Goal: Browse casually: Explore the website without a specific task or goal

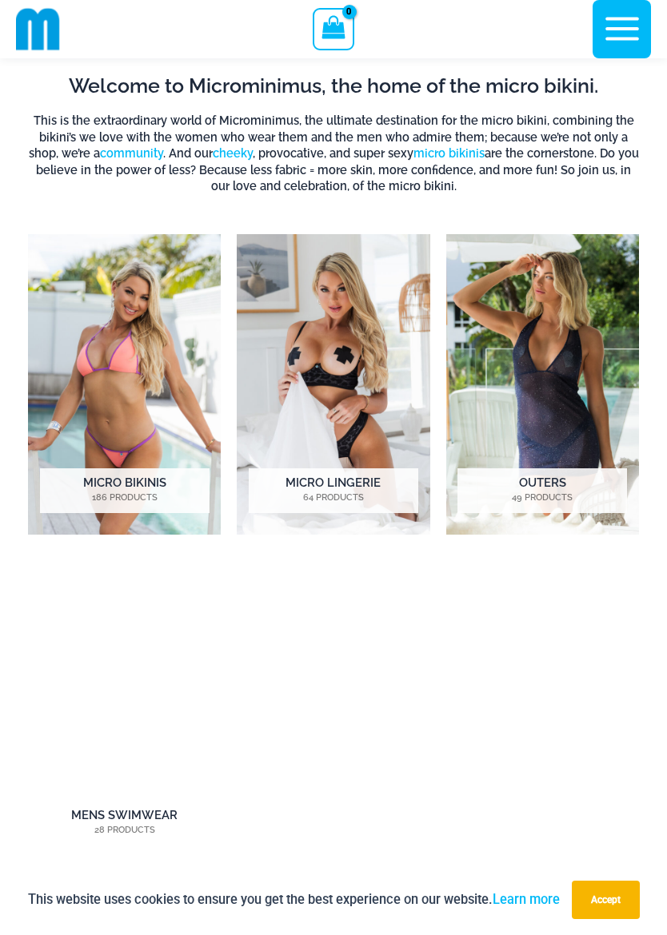
scroll to position [757, 0]
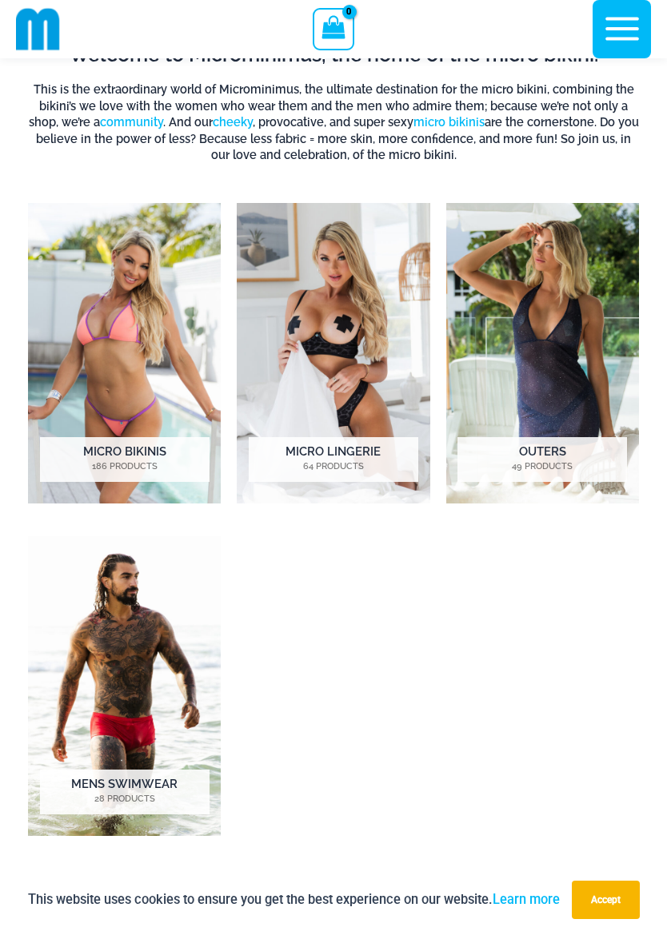
click at [128, 449] on h2 "Micro Bikinis 186 Products" at bounding box center [124, 459] width 169 height 45
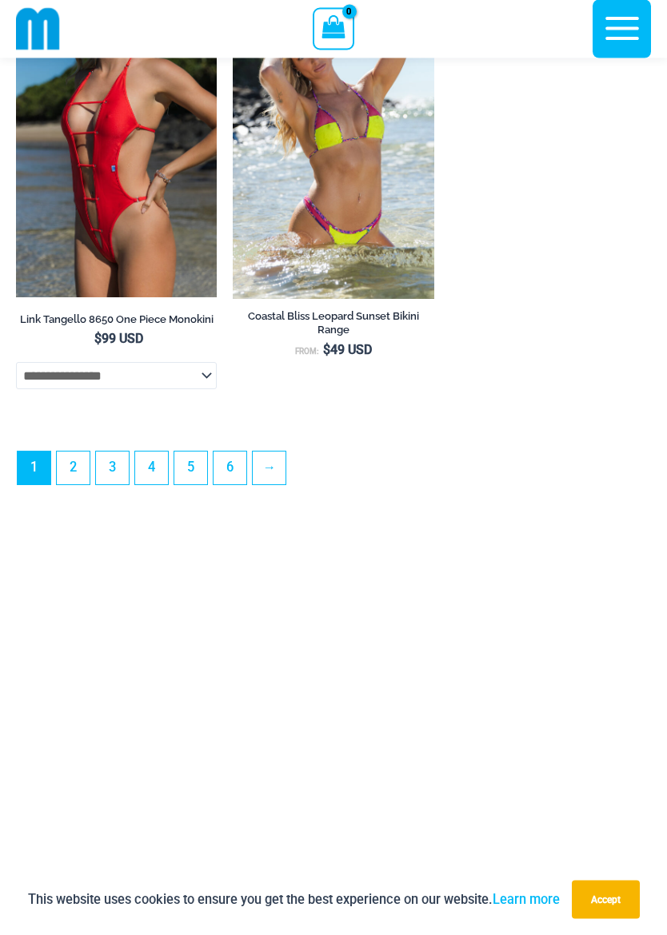
scroll to position [5185, 0]
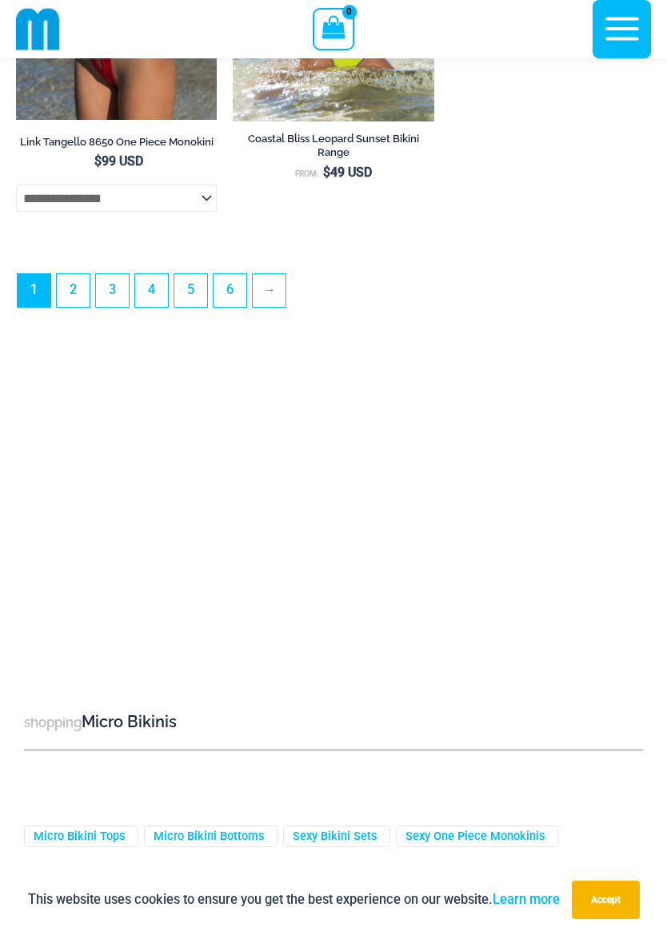
click at [234, 307] on link "6" at bounding box center [229, 290] width 33 height 33
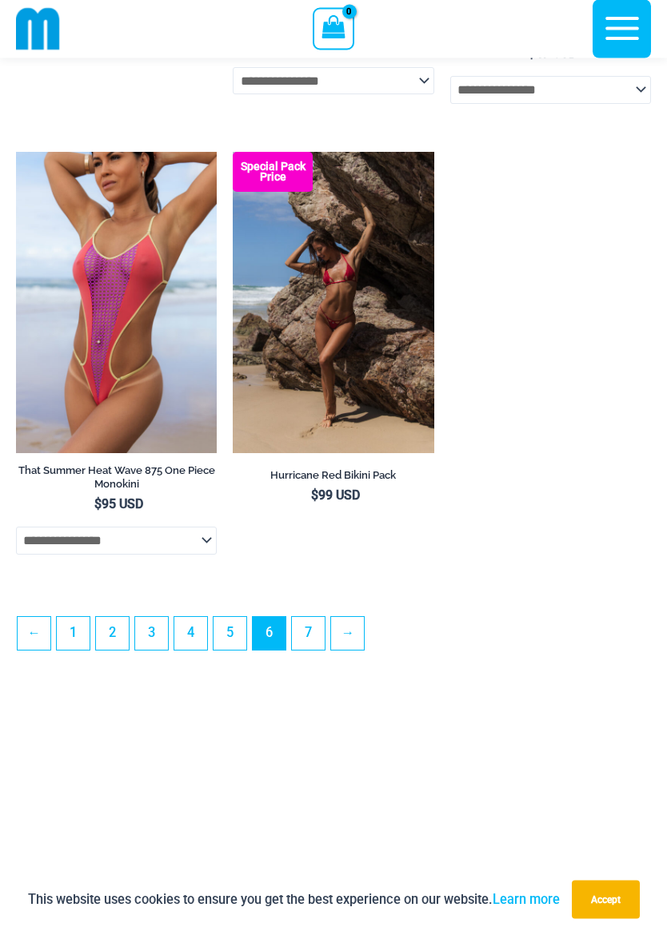
scroll to position [4519, 0]
click at [310, 650] on link "7" at bounding box center [308, 633] width 33 height 33
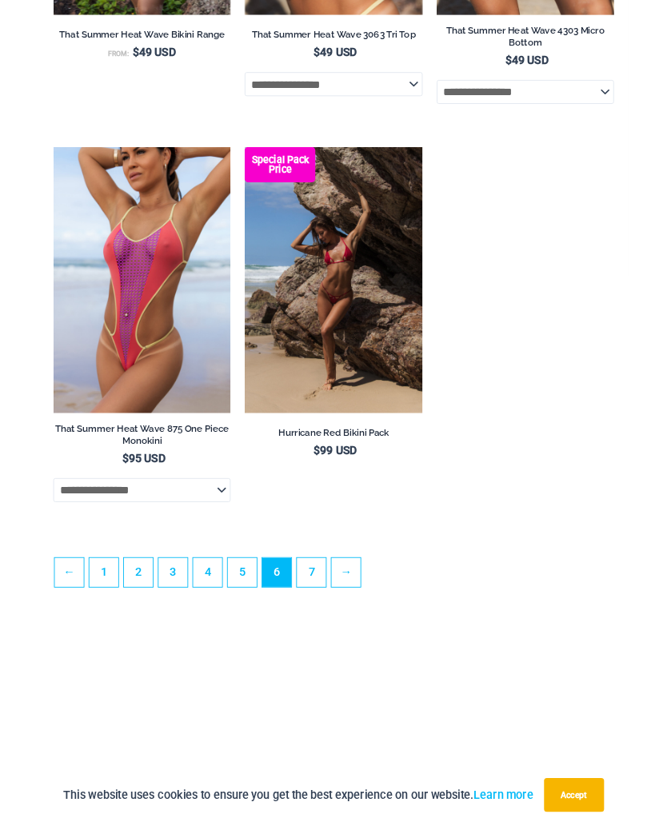
scroll to position [4564, 0]
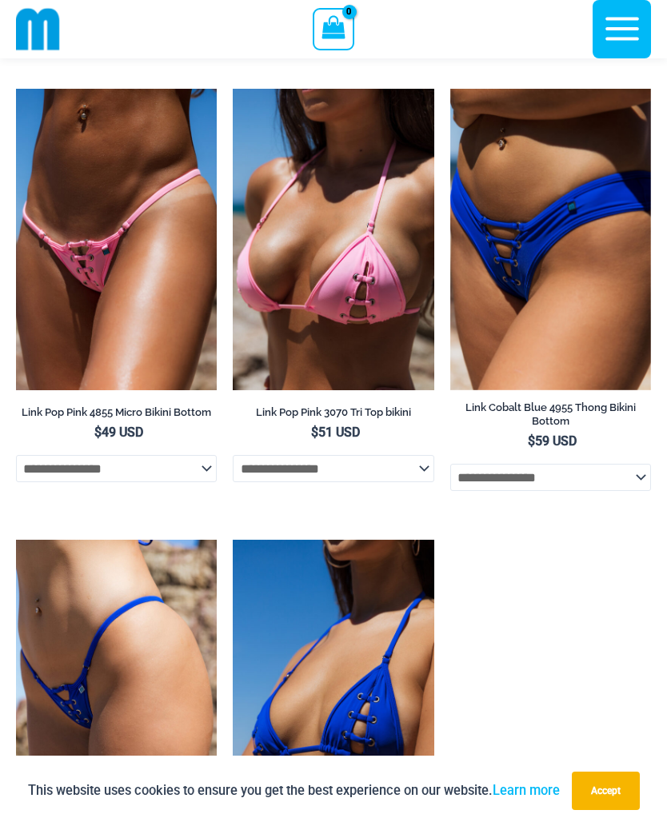
scroll to position [2263, 0]
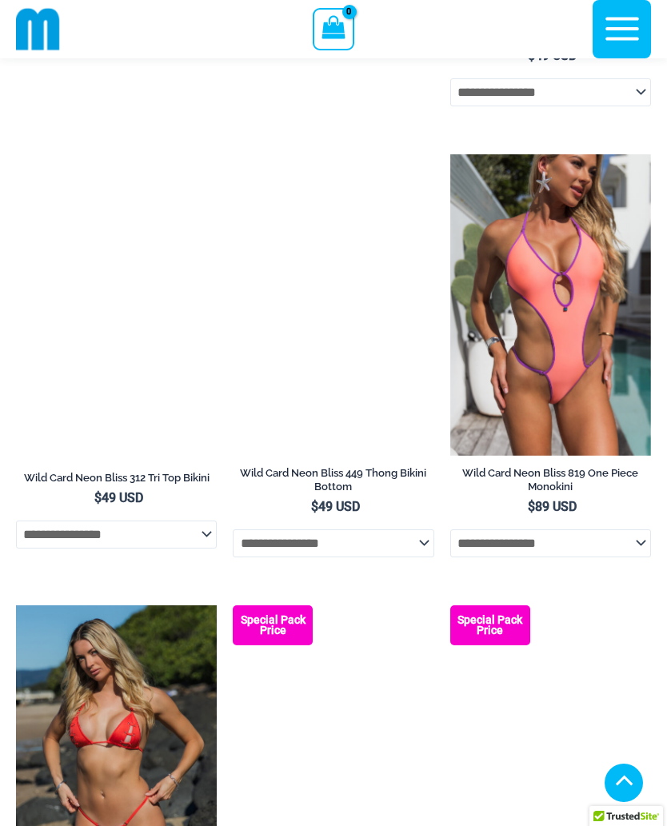
scroll to position [3550, 0]
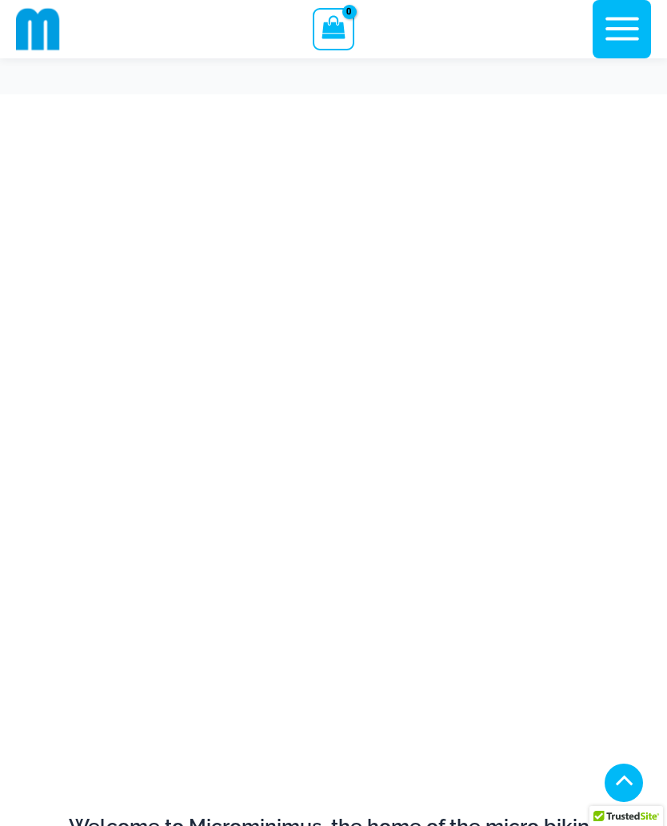
scroll to position [802, 0]
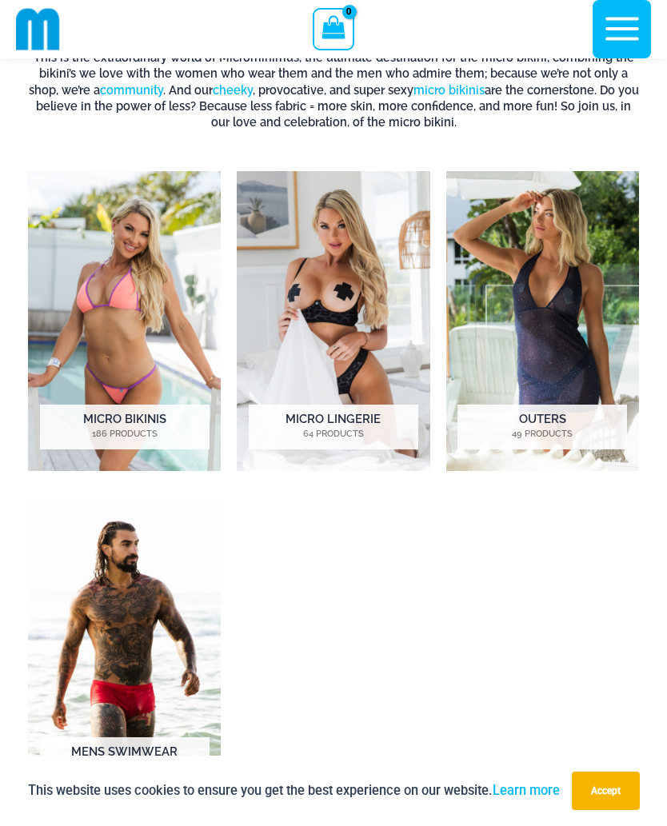
click at [582, 389] on img "Visit product category Outers" at bounding box center [542, 321] width 193 height 300
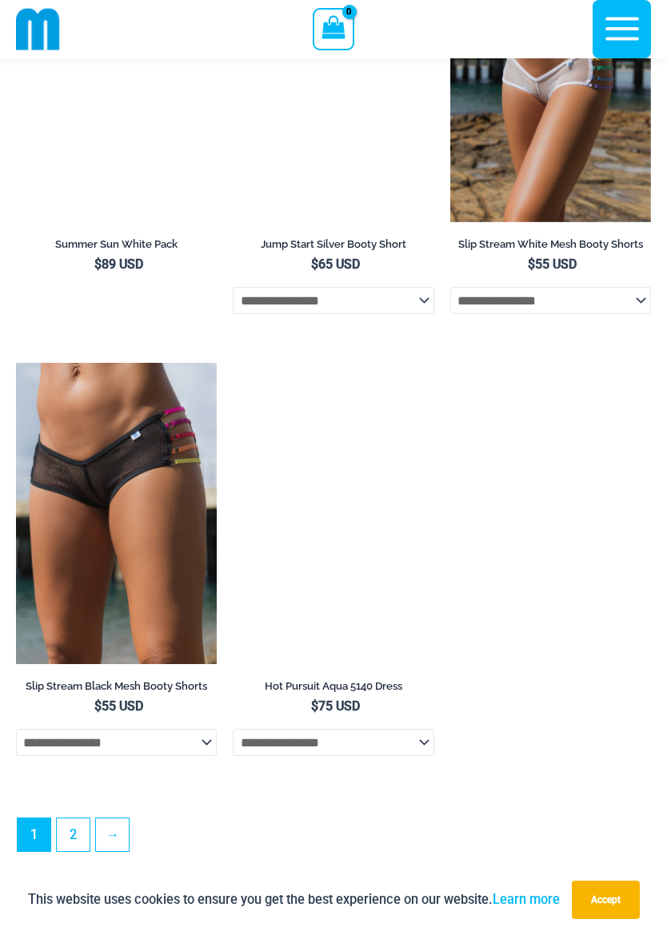
scroll to position [4315, 0]
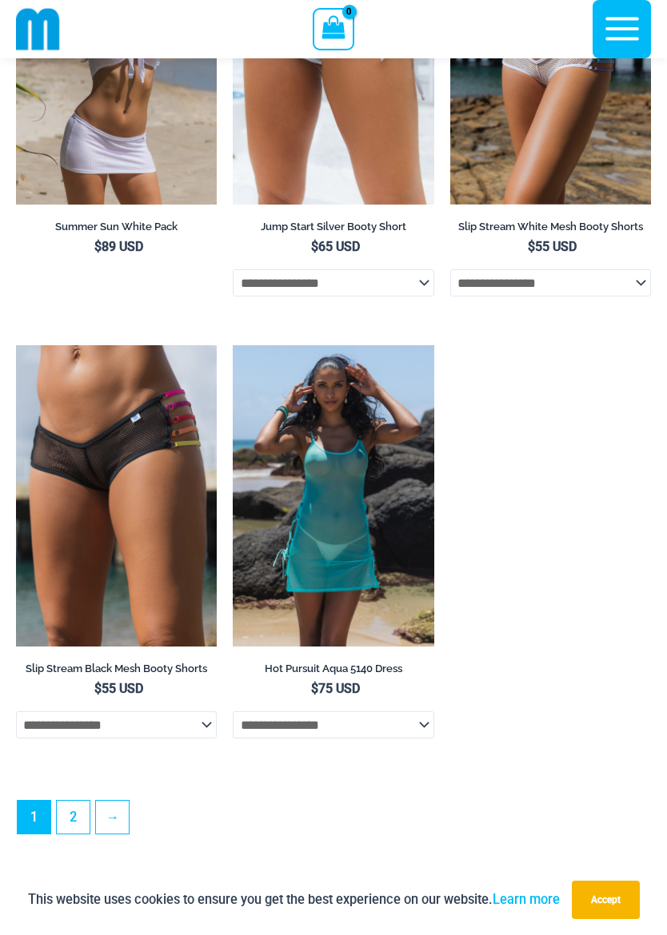
click at [16, 345] on img at bounding box center [16, 345] width 0 height 0
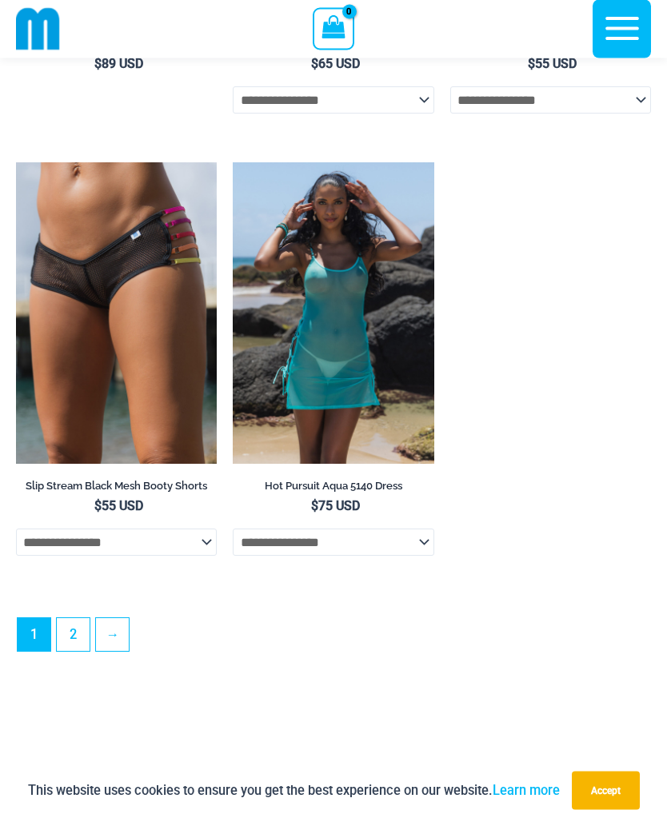
scroll to position [4334, 0]
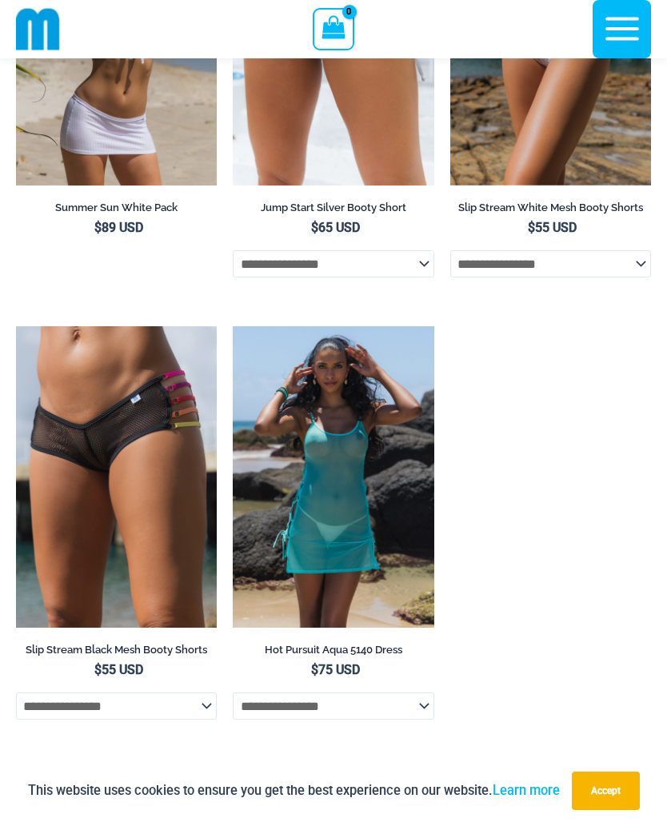
click at [233, 326] on img at bounding box center [233, 326] width 0 height 0
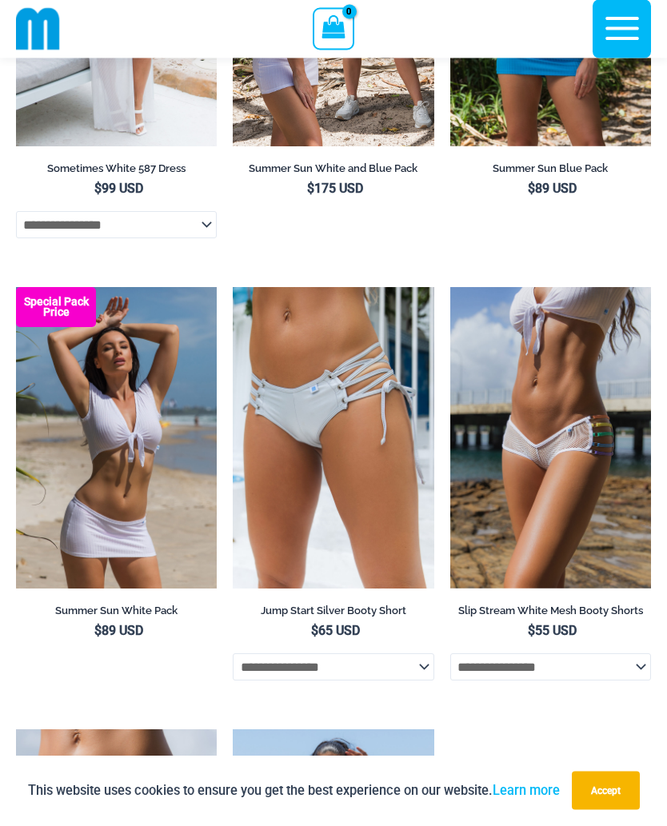
scroll to position [3918, 0]
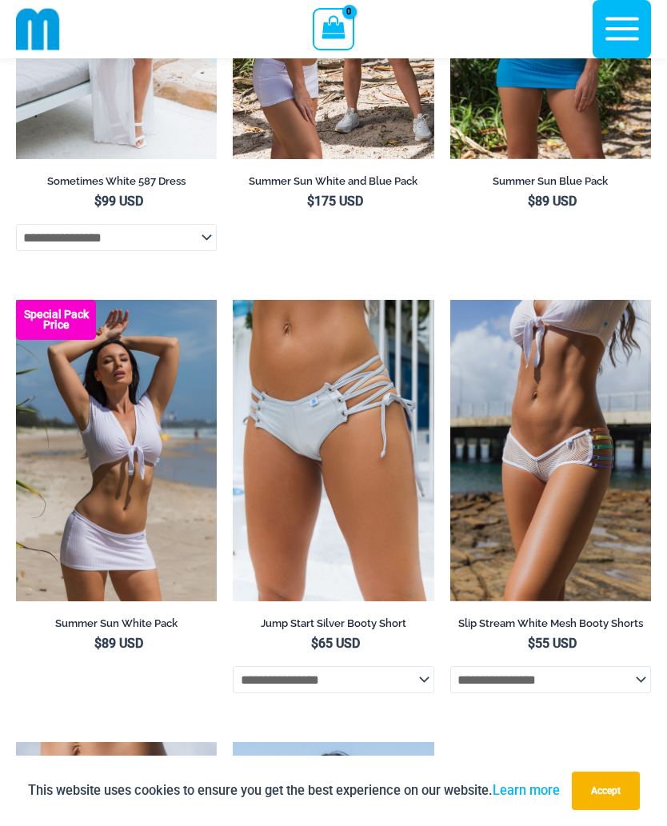
click at [450, 300] on img at bounding box center [450, 300] width 0 height 0
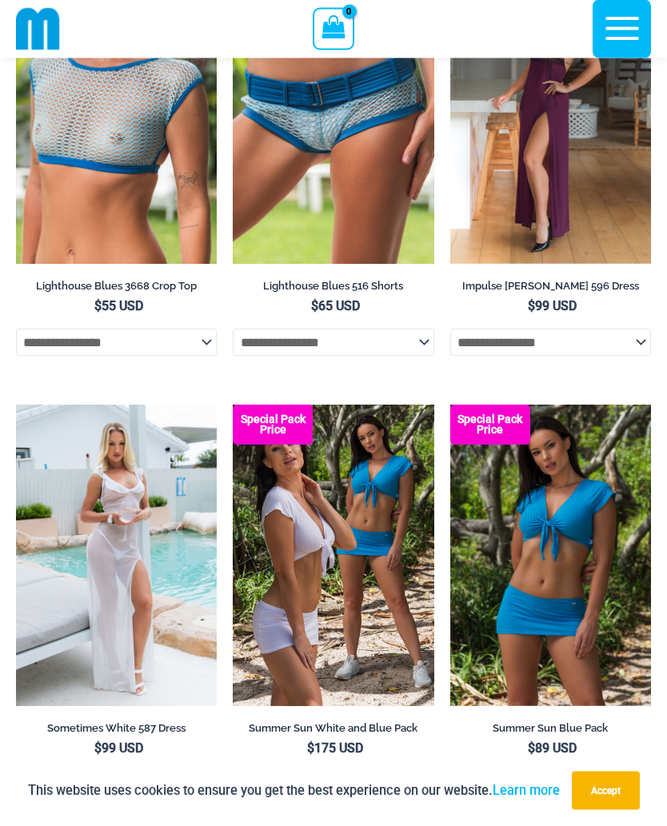
scroll to position [3372, 0]
click at [16, 405] on img at bounding box center [16, 405] width 0 height 0
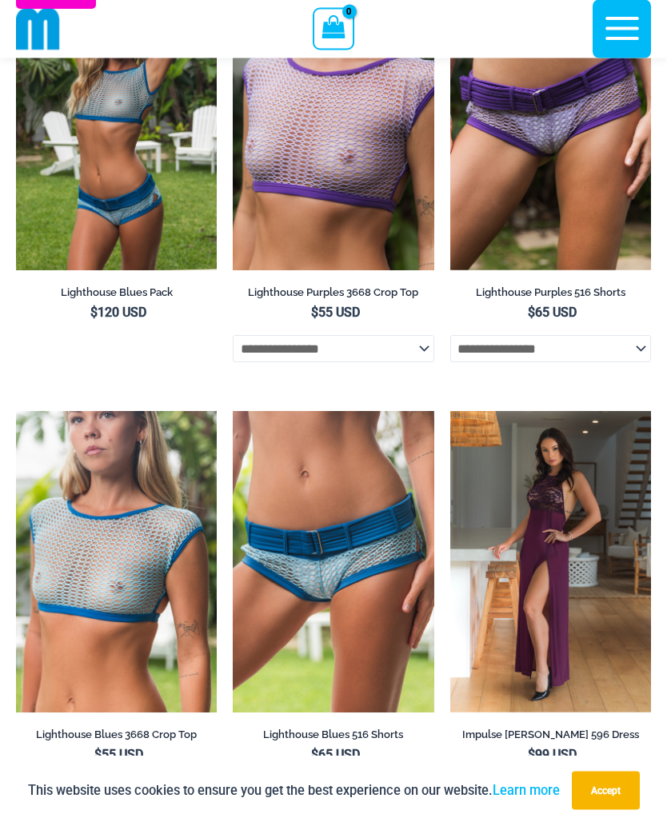
scroll to position [2923, 0]
click at [450, 411] on img at bounding box center [450, 411] width 0 height 0
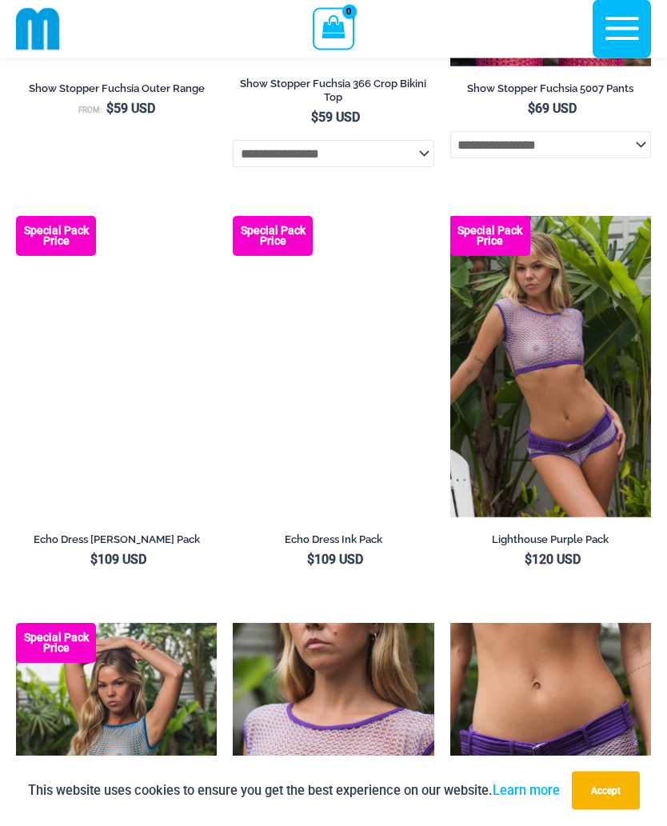
scroll to position [2269, 0]
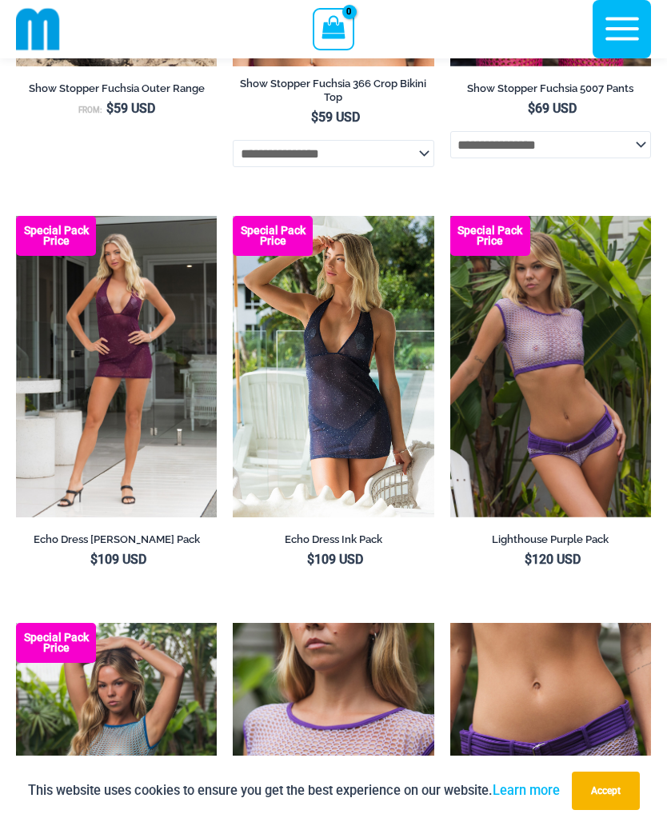
click at [233, 216] on img at bounding box center [233, 216] width 0 height 0
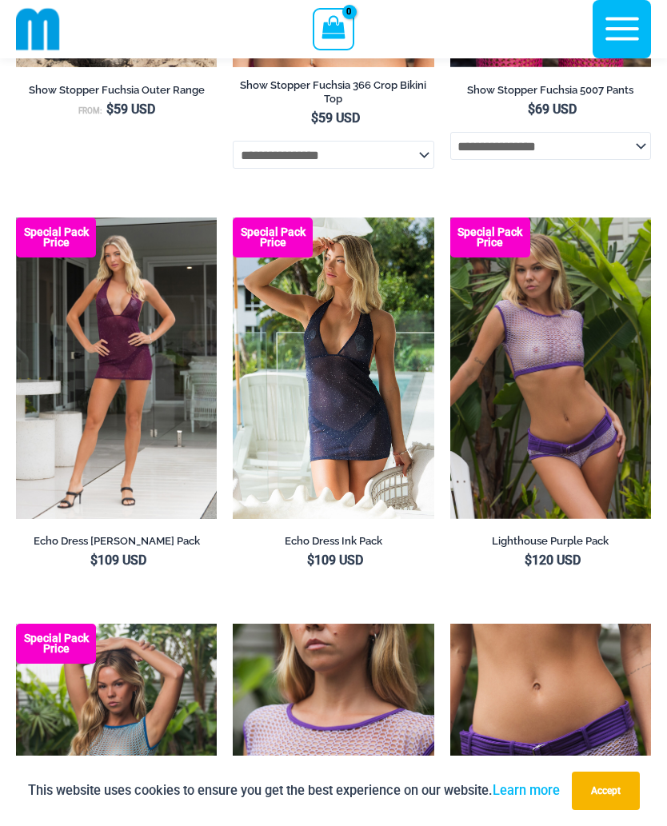
click at [16, 217] on img at bounding box center [16, 217] width 0 height 0
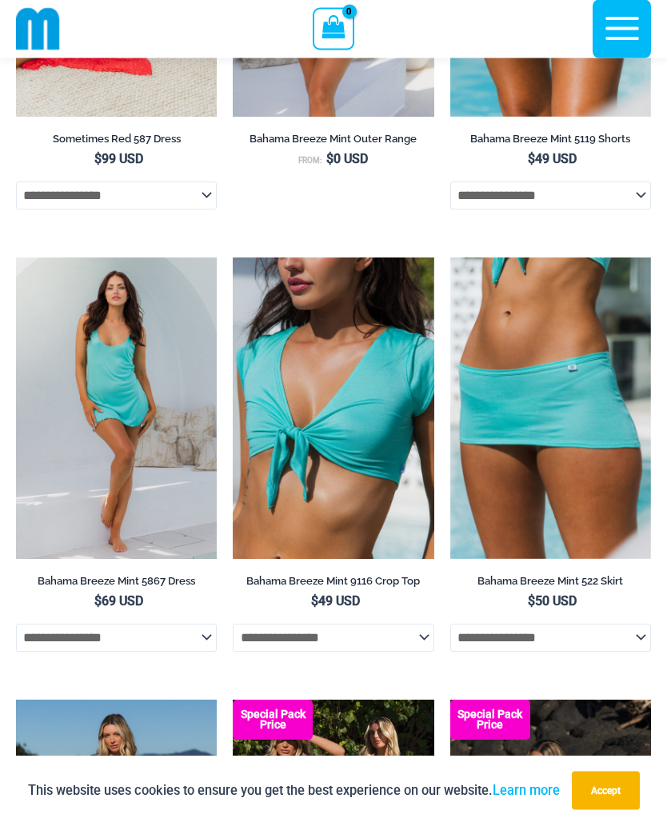
scroll to position [477, 0]
click at [16, 257] on img at bounding box center [16, 257] width 0 height 0
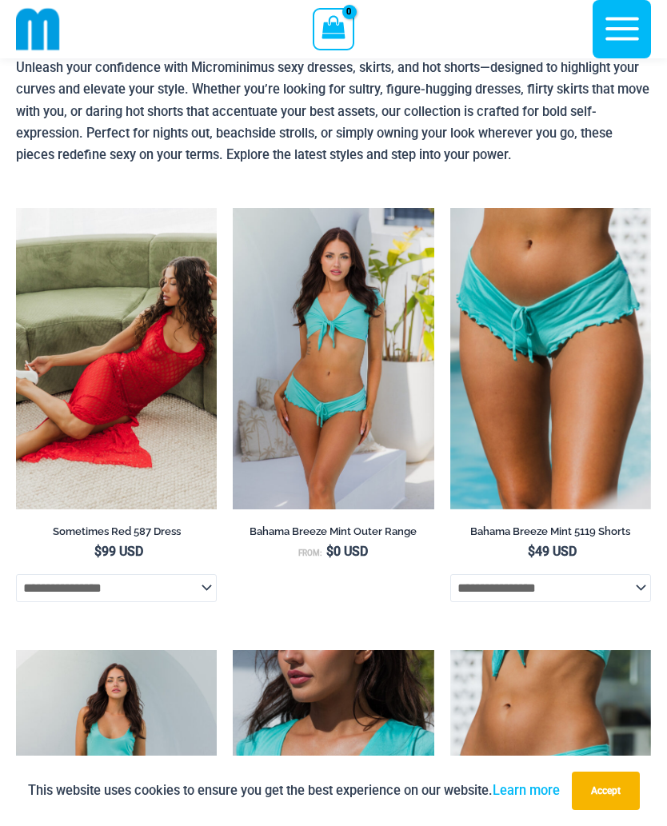
scroll to position [40, 0]
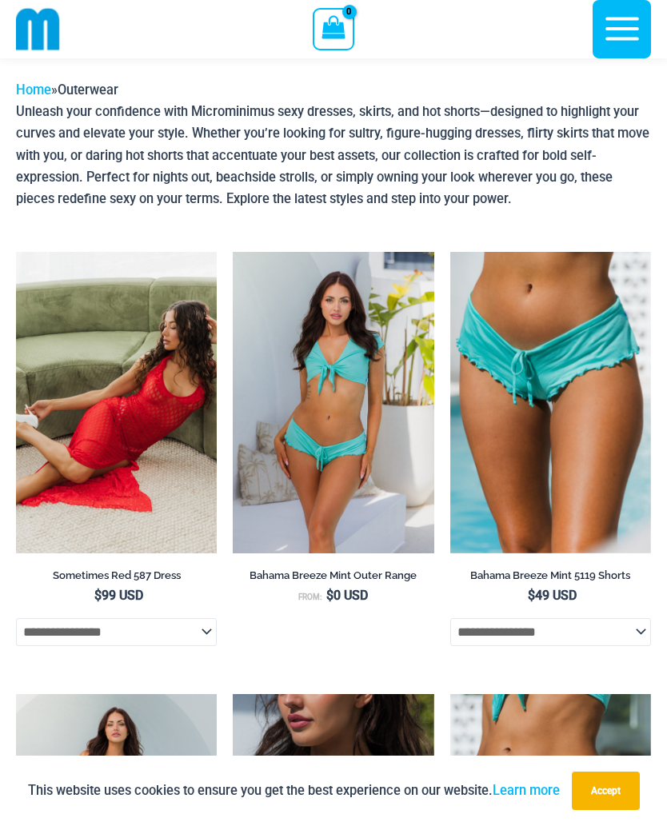
click at [16, 252] on img at bounding box center [16, 252] width 0 height 0
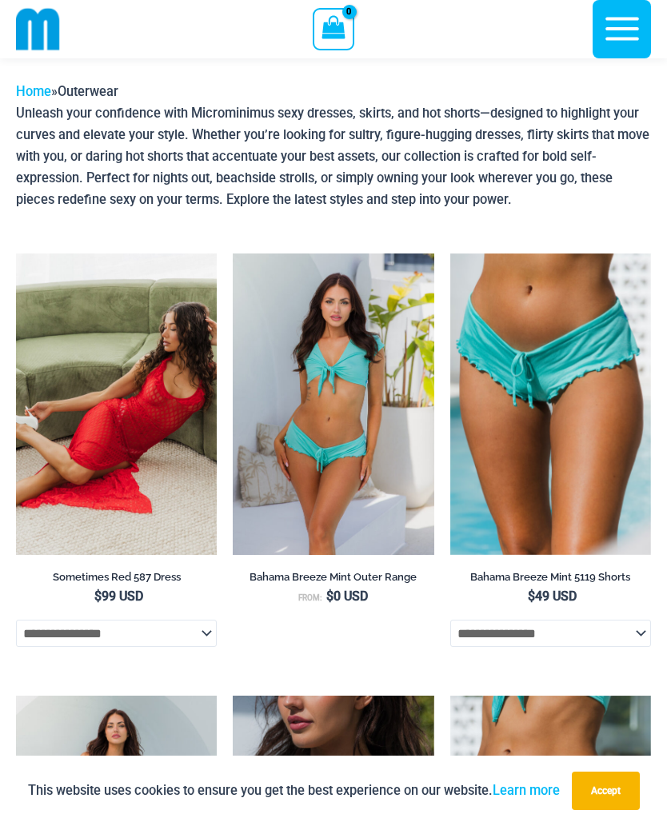
scroll to position [0, 0]
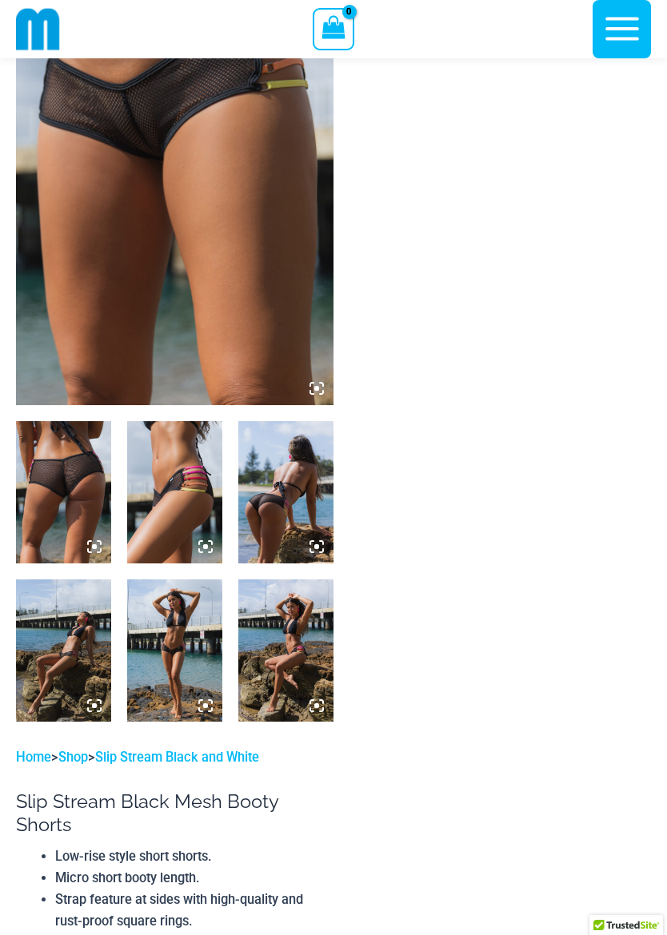
scroll to position [191, 0]
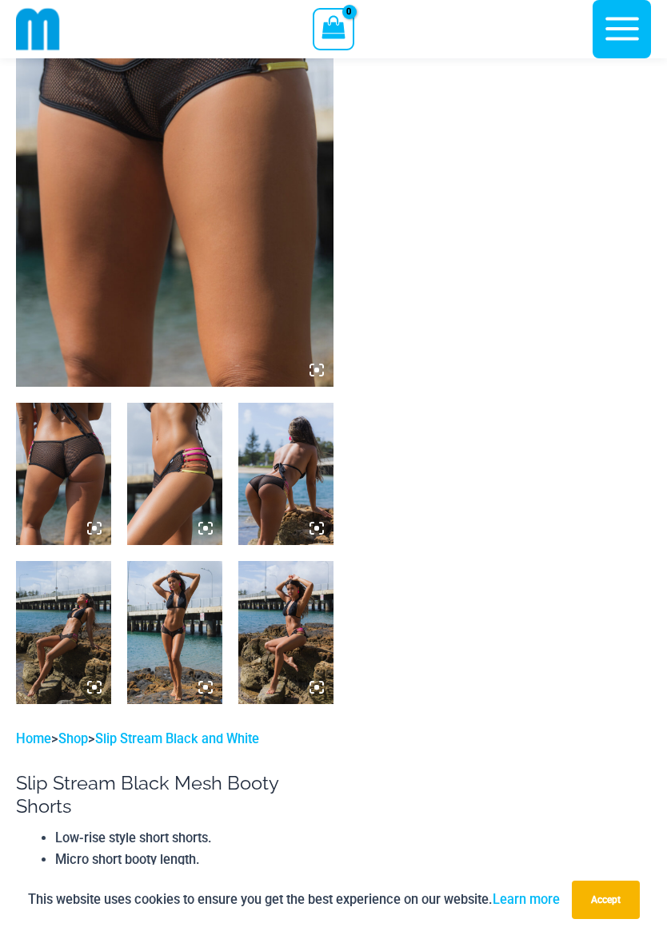
click at [275, 510] on img at bounding box center [285, 474] width 95 height 142
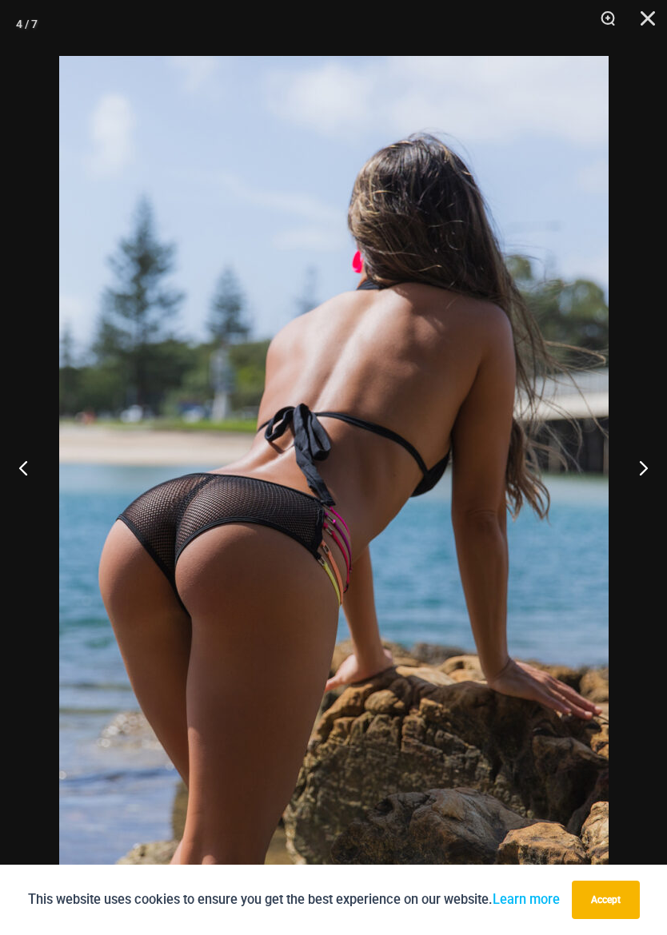
click at [634, 473] on button "Next" at bounding box center [637, 468] width 60 height 80
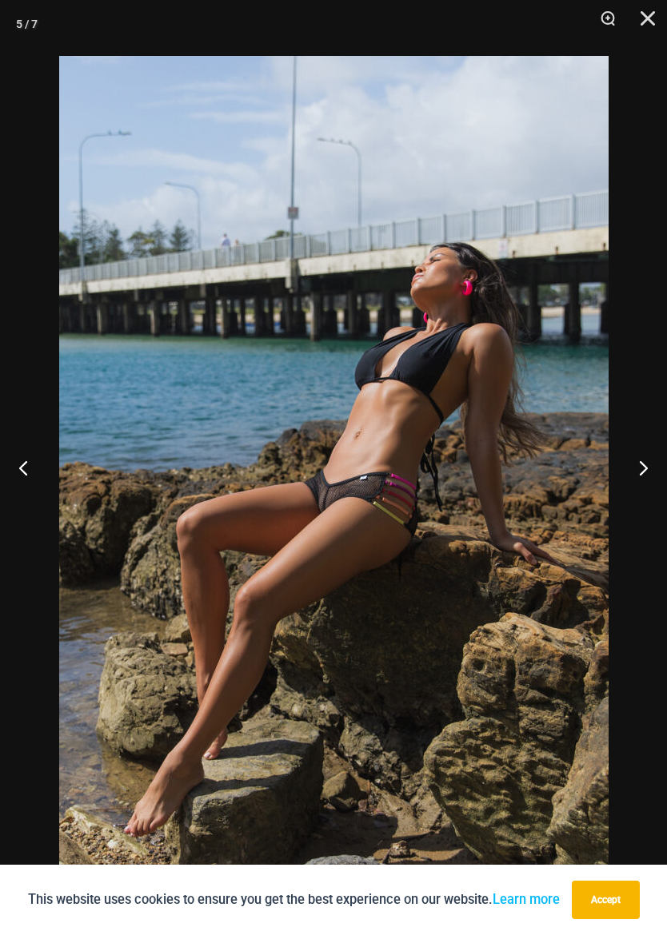
click at [640, 471] on button "Next" at bounding box center [637, 468] width 60 height 80
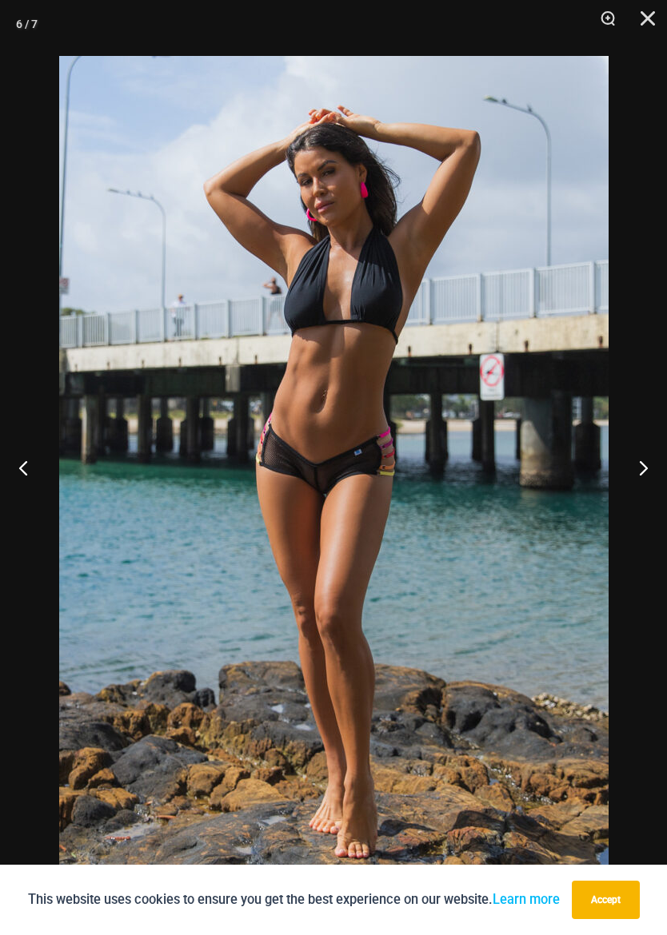
click at [632, 466] on button "Next" at bounding box center [637, 468] width 60 height 80
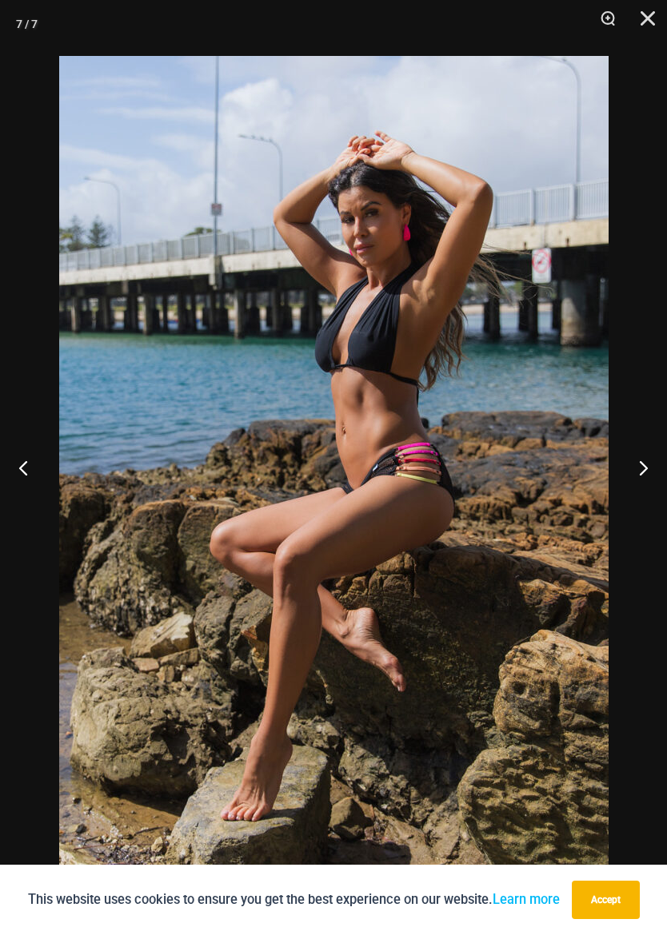
click at [637, 469] on button "Next" at bounding box center [637, 468] width 60 height 80
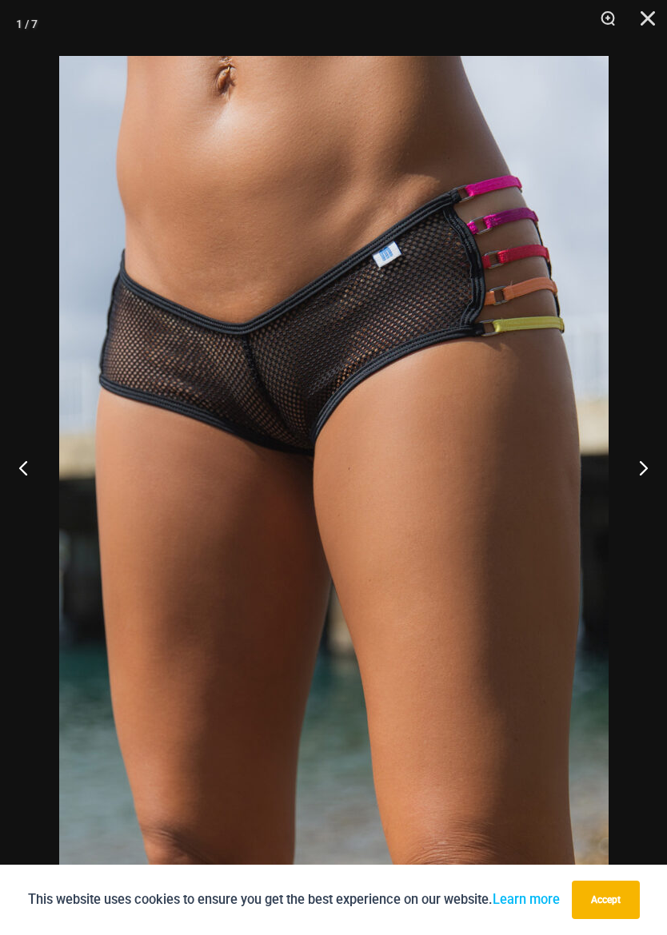
click at [643, 470] on button "Next" at bounding box center [637, 468] width 60 height 80
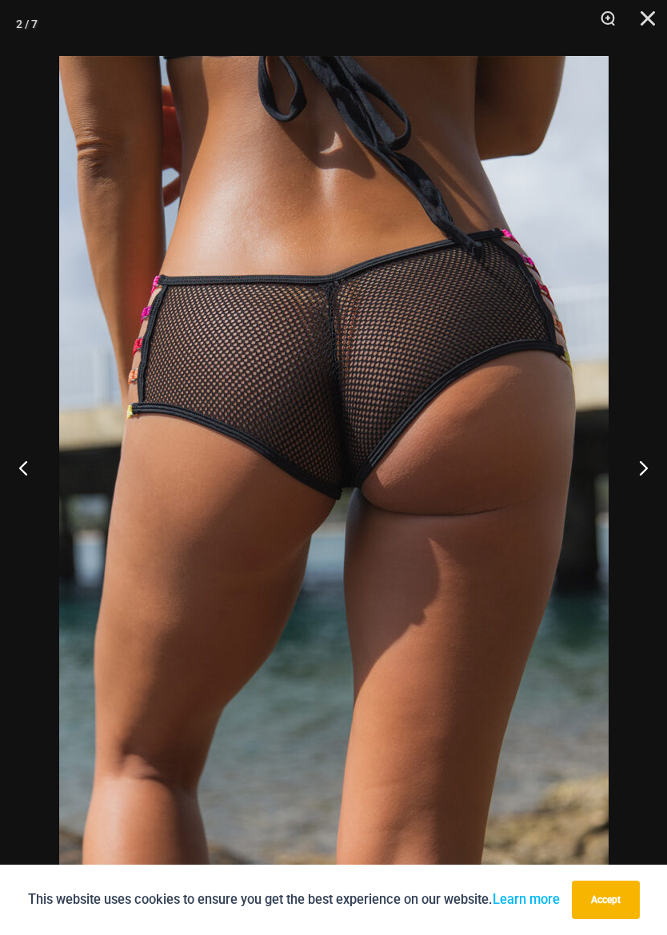
click at [649, 465] on button "Next" at bounding box center [637, 468] width 60 height 80
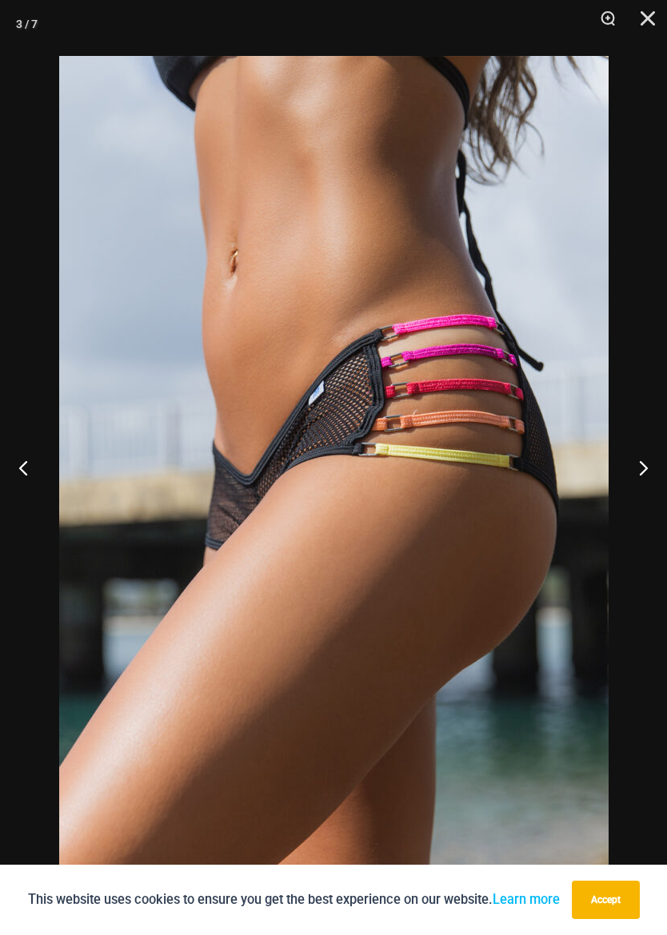
click at [645, 469] on button "Next" at bounding box center [637, 468] width 60 height 80
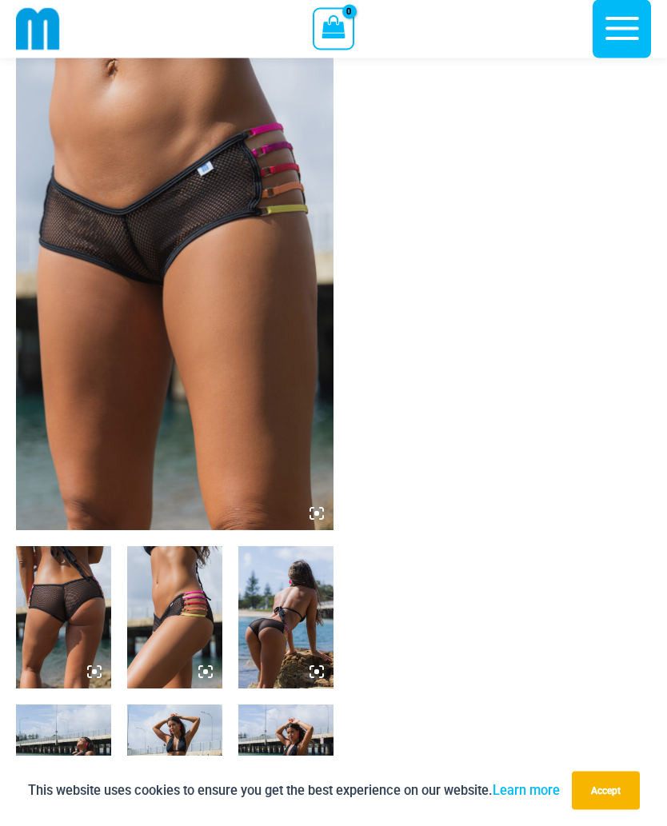
scroll to position [0, 0]
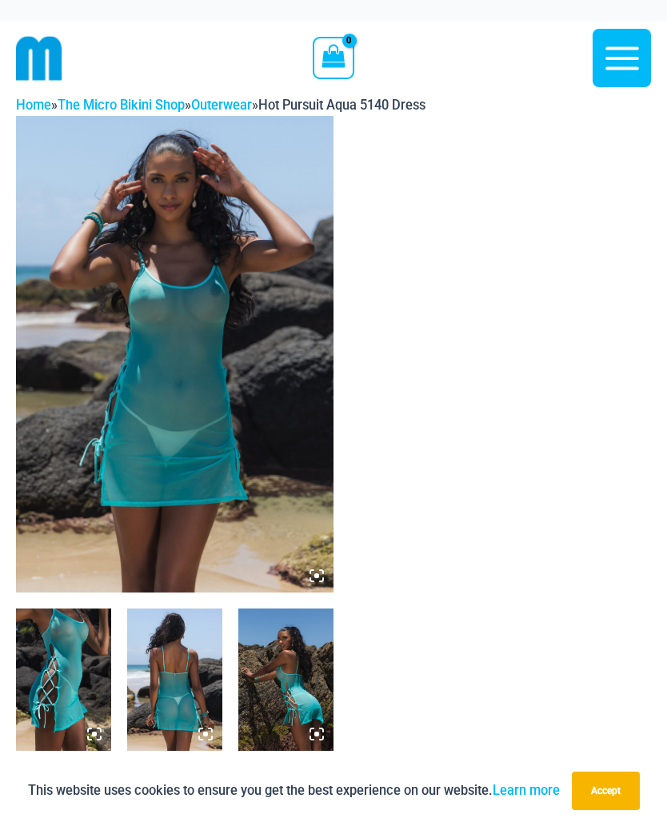
click at [277, 504] on img at bounding box center [174, 354] width 317 height 477
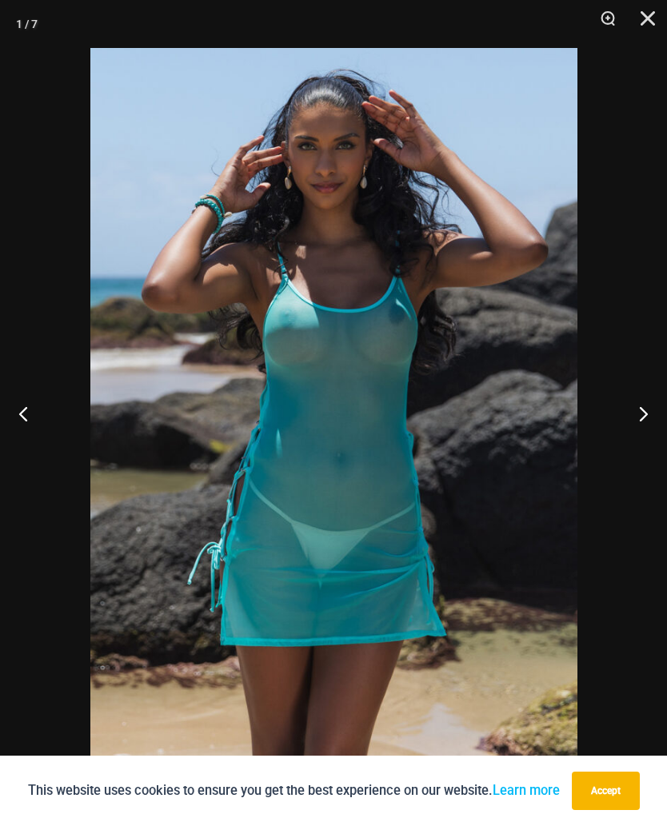
click at [642, 413] on button "Next" at bounding box center [637, 413] width 60 height 80
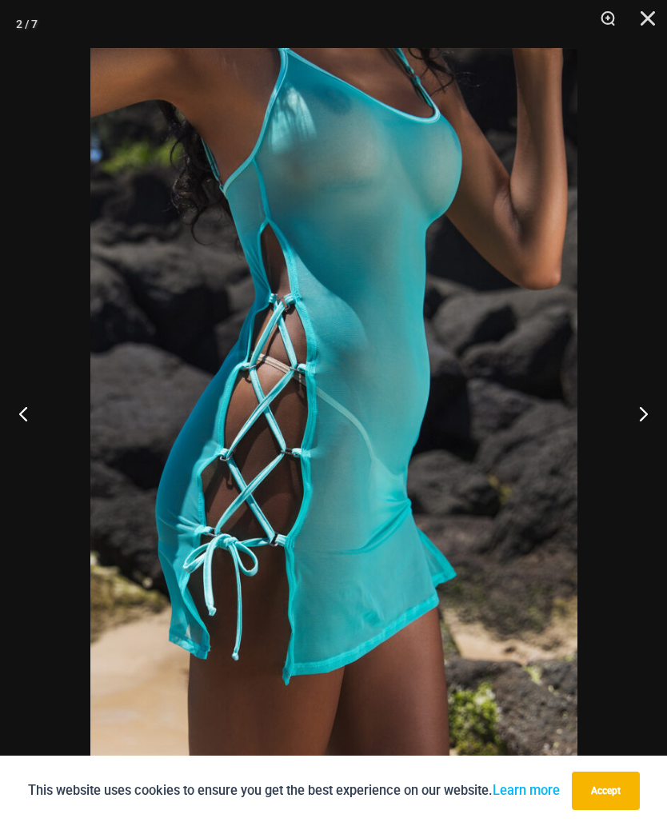
click at [646, 413] on button "Next" at bounding box center [637, 413] width 60 height 80
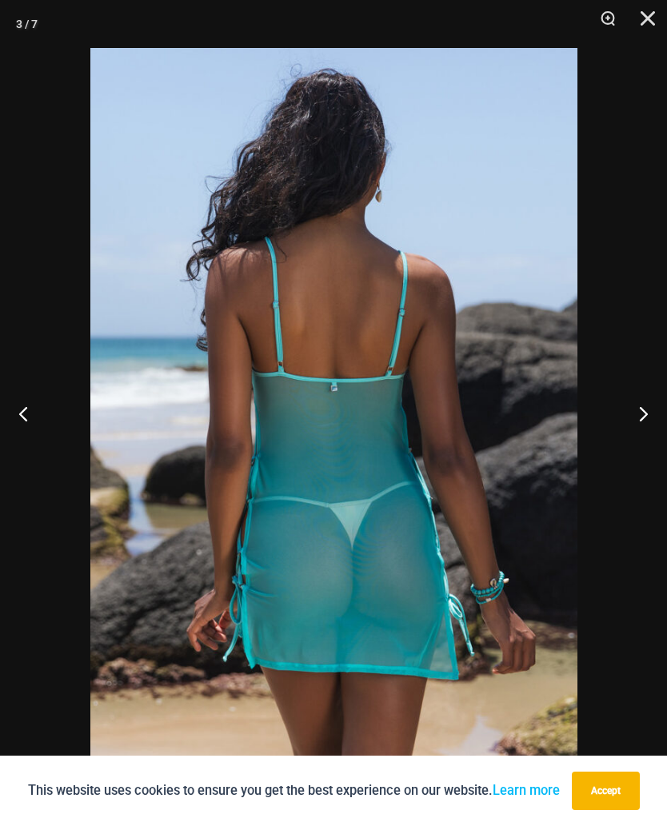
click at [646, 415] on button "Next" at bounding box center [637, 413] width 60 height 80
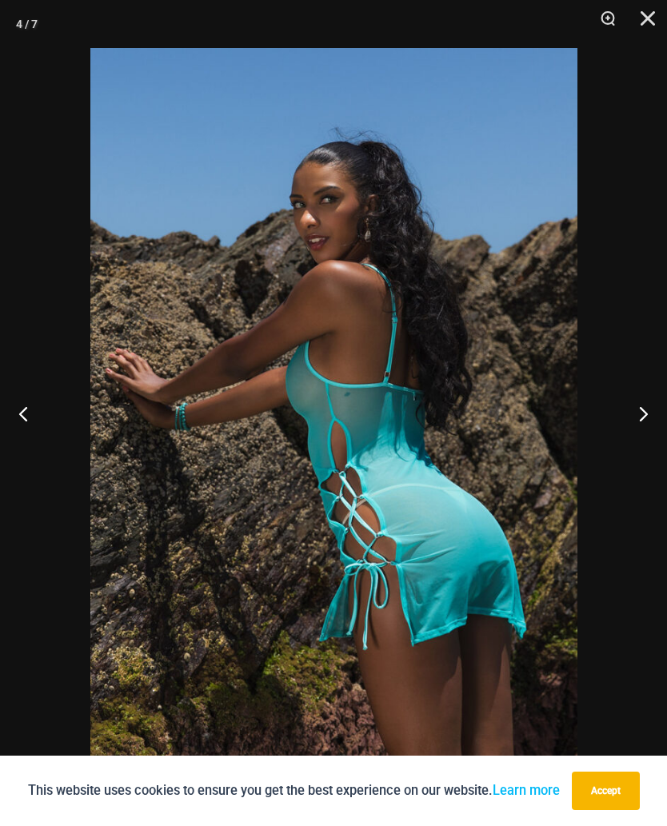
click at [644, 413] on button "Next" at bounding box center [637, 413] width 60 height 80
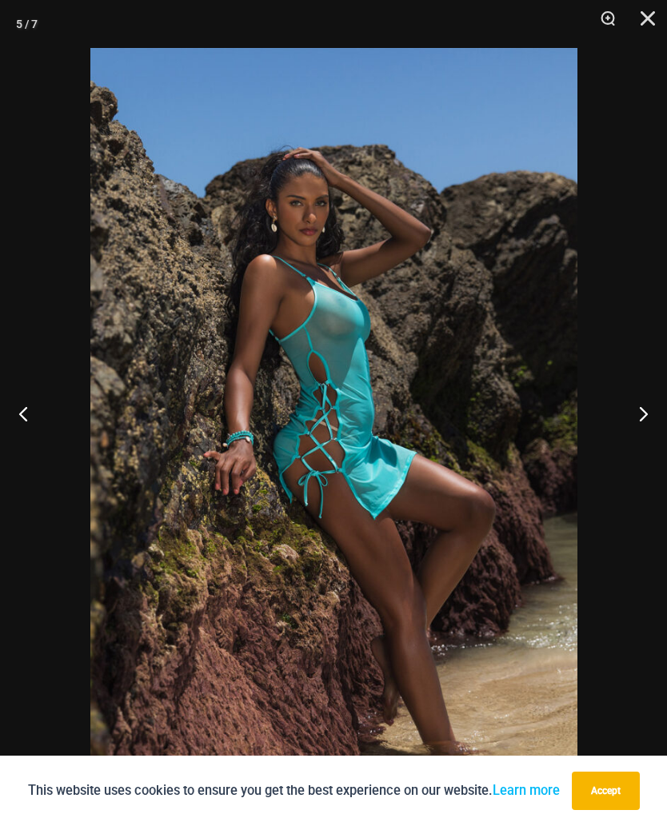
click at [638, 414] on button "Next" at bounding box center [637, 413] width 60 height 80
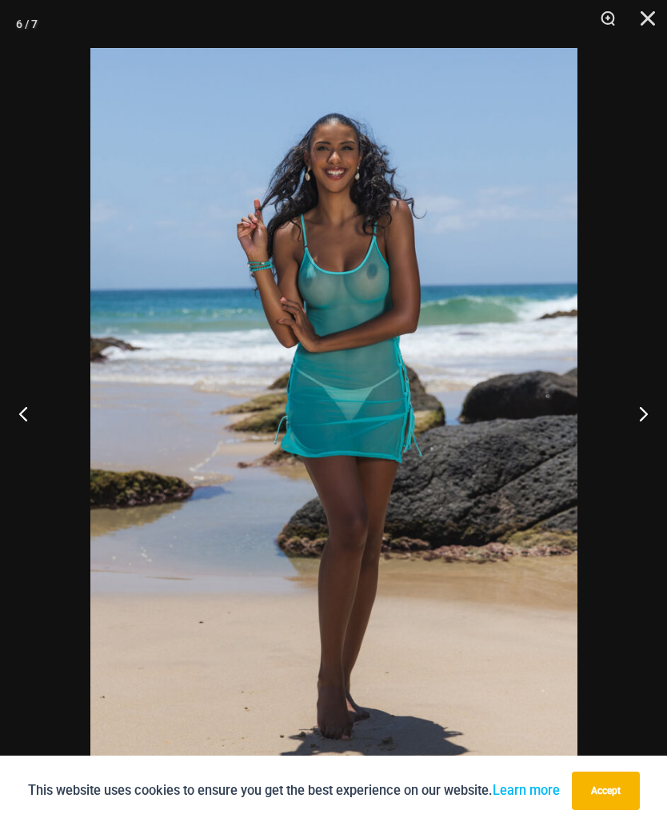
click at [640, 414] on button "Next" at bounding box center [637, 413] width 60 height 80
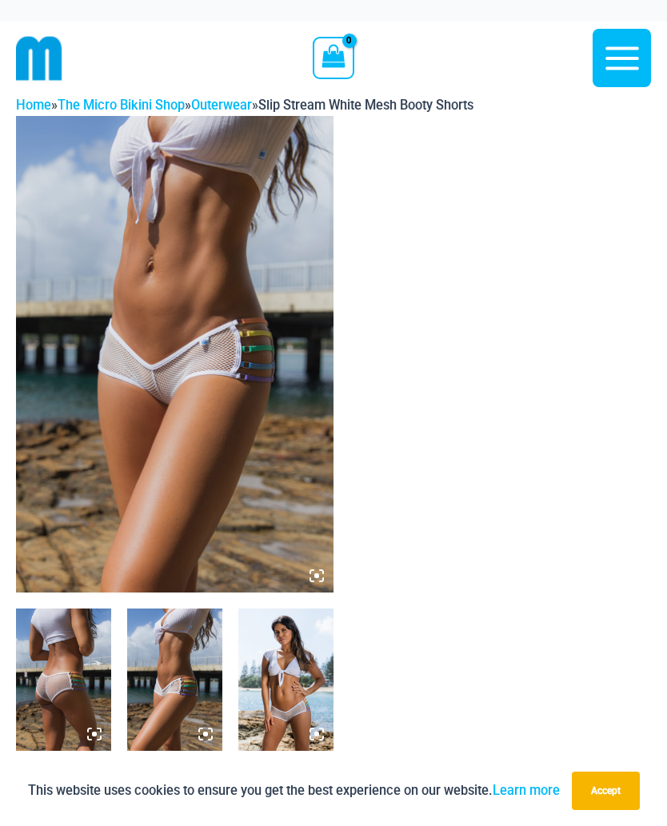
click at [269, 494] on img at bounding box center [174, 354] width 317 height 477
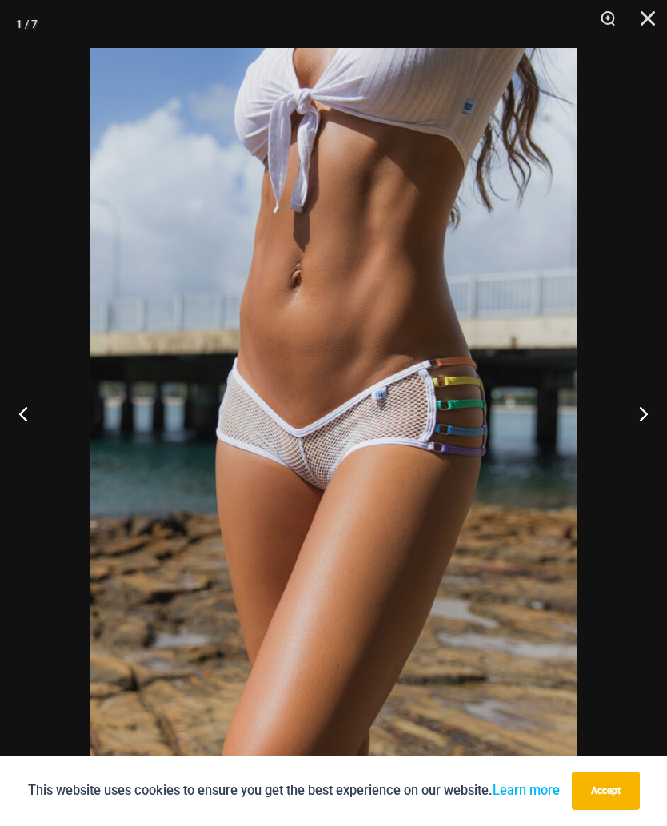
click at [634, 415] on button "Next" at bounding box center [637, 413] width 60 height 80
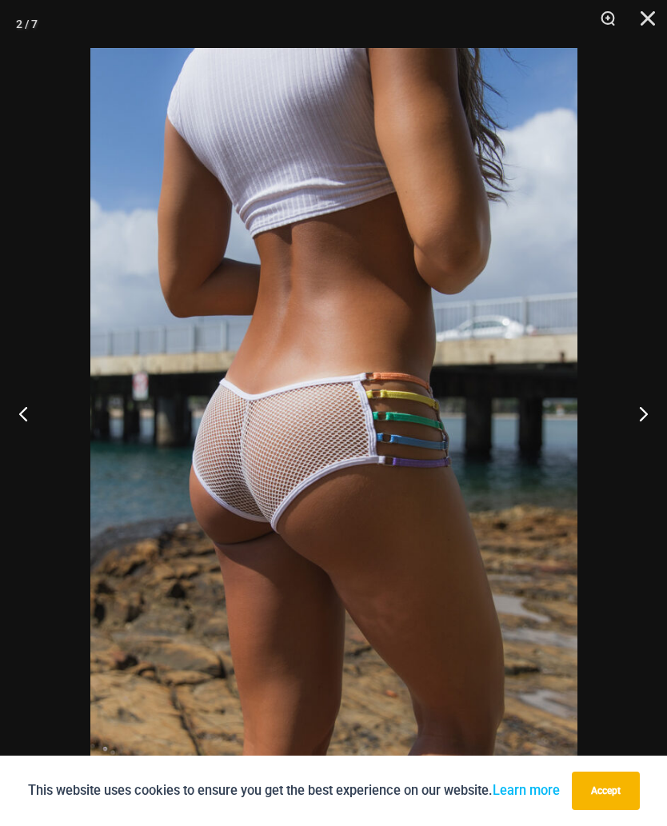
click at [638, 417] on button "Next" at bounding box center [637, 413] width 60 height 80
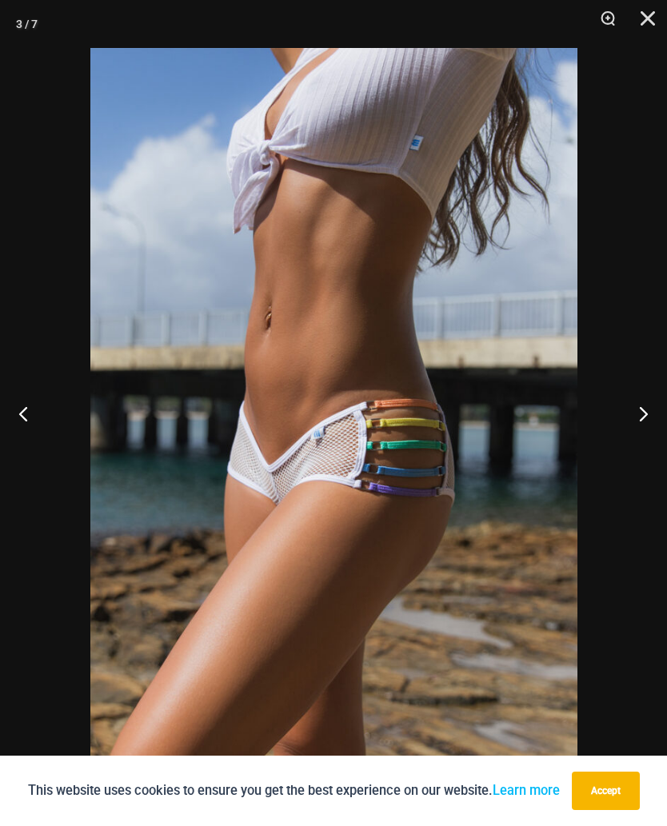
click at [630, 413] on button "Next" at bounding box center [637, 413] width 60 height 80
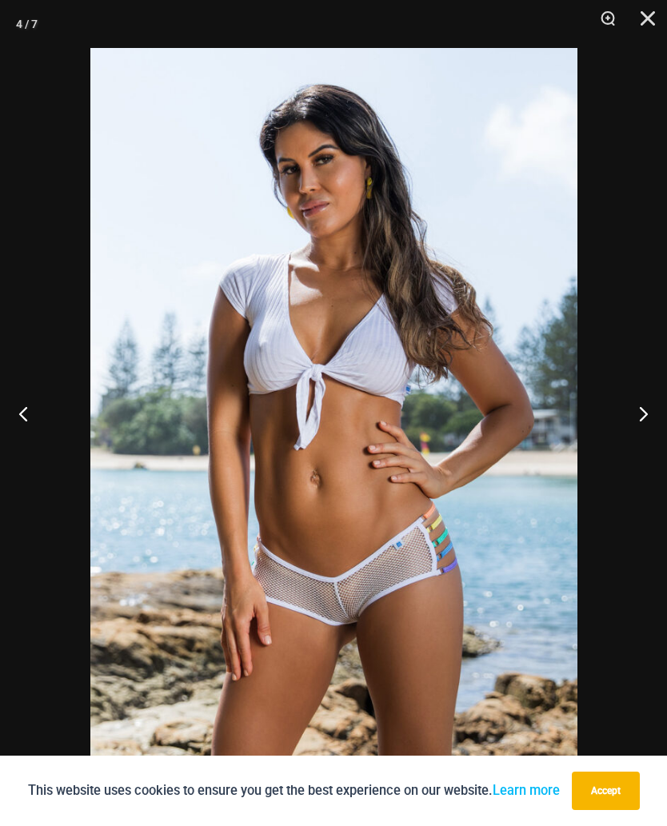
click at [640, 413] on button "Next" at bounding box center [637, 413] width 60 height 80
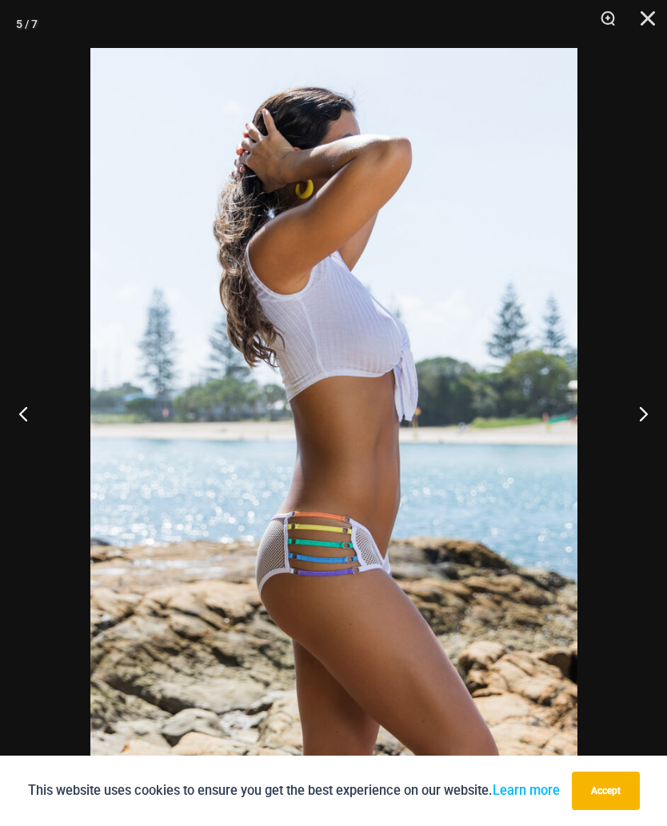
click at [638, 412] on button "Next" at bounding box center [637, 413] width 60 height 80
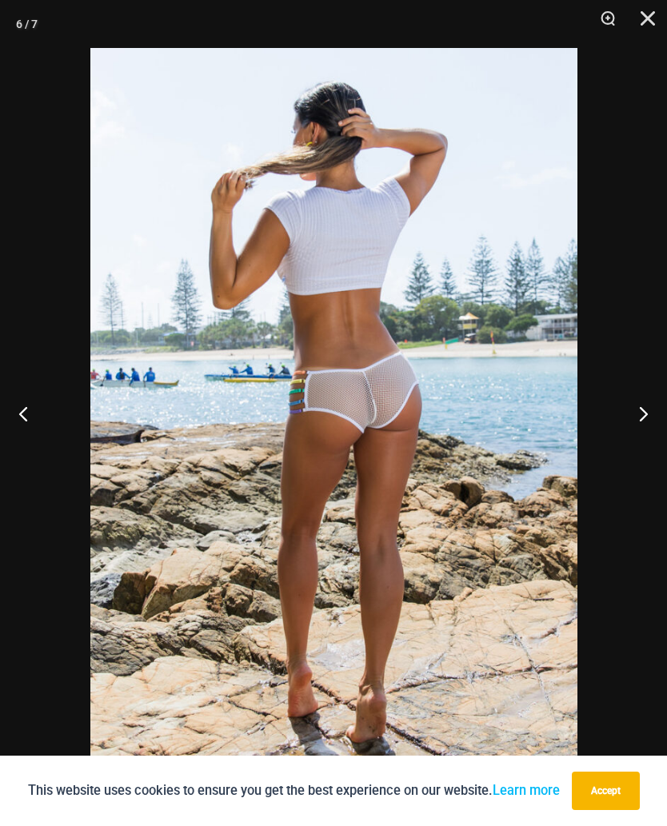
click at [631, 409] on button "Next" at bounding box center [637, 413] width 60 height 80
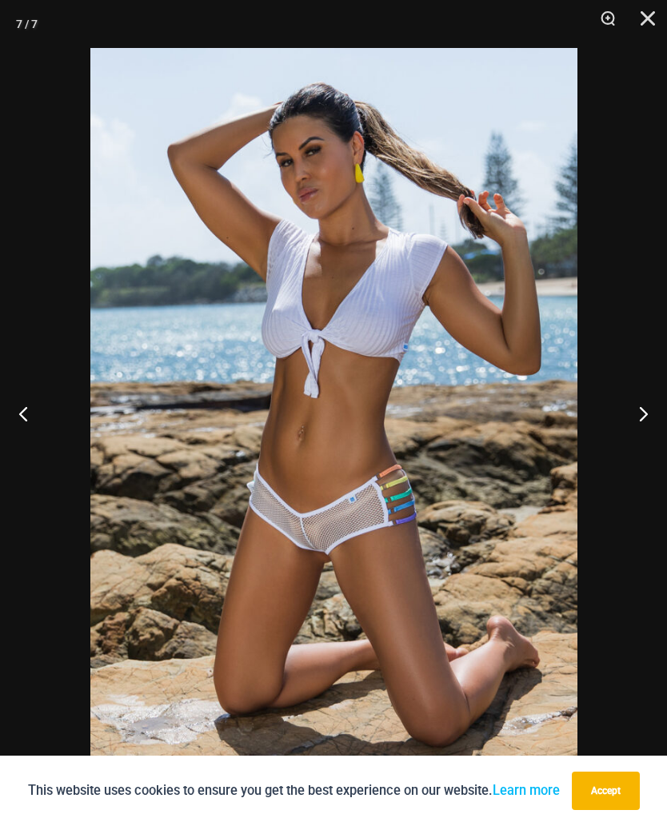
click at [645, 412] on button "Next" at bounding box center [637, 413] width 60 height 80
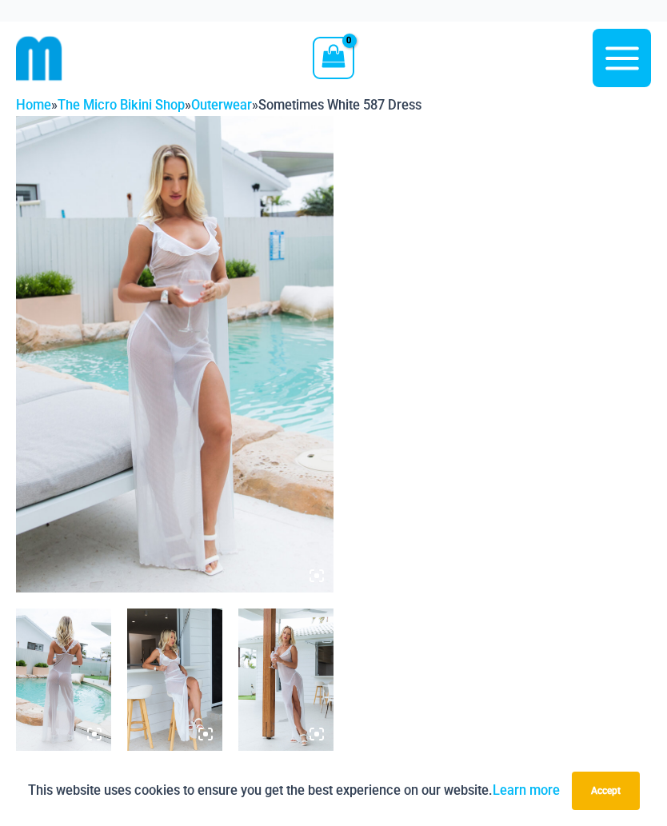
click at [243, 504] on img at bounding box center [174, 354] width 317 height 477
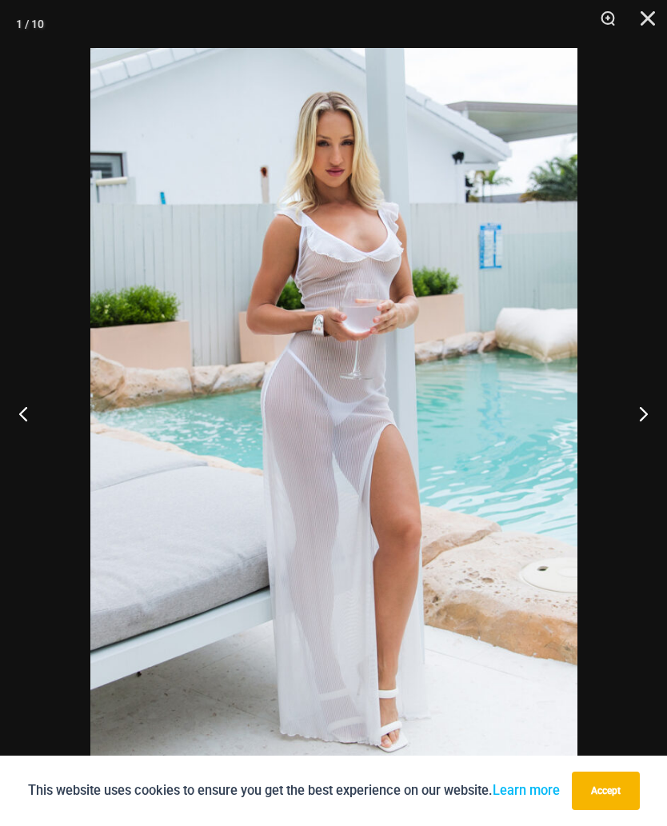
click at [646, 409] on button "Next" at bounding box center [637, 413] width 60 height 80
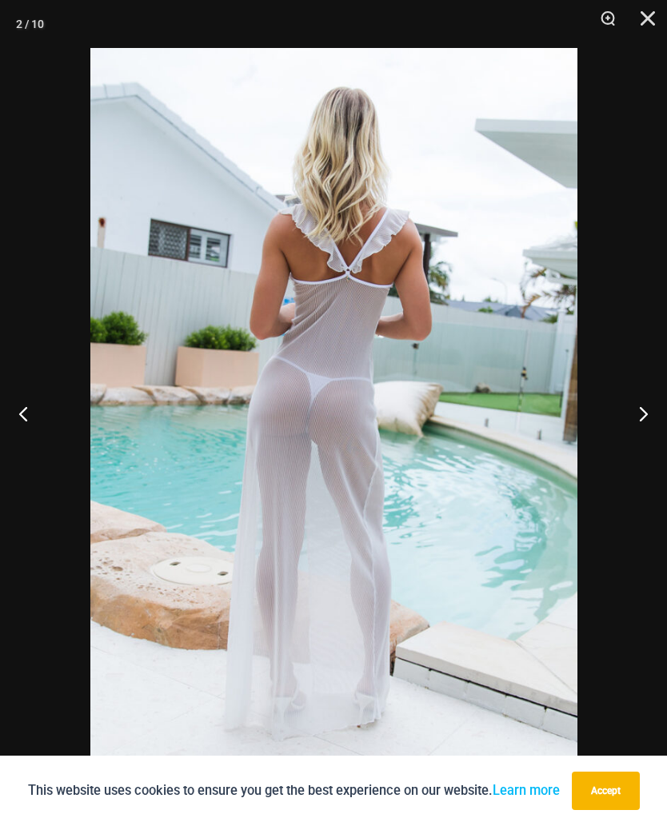
click at [636, 413] on button "Next" at bounding box center [637, 413] width 60 height 80
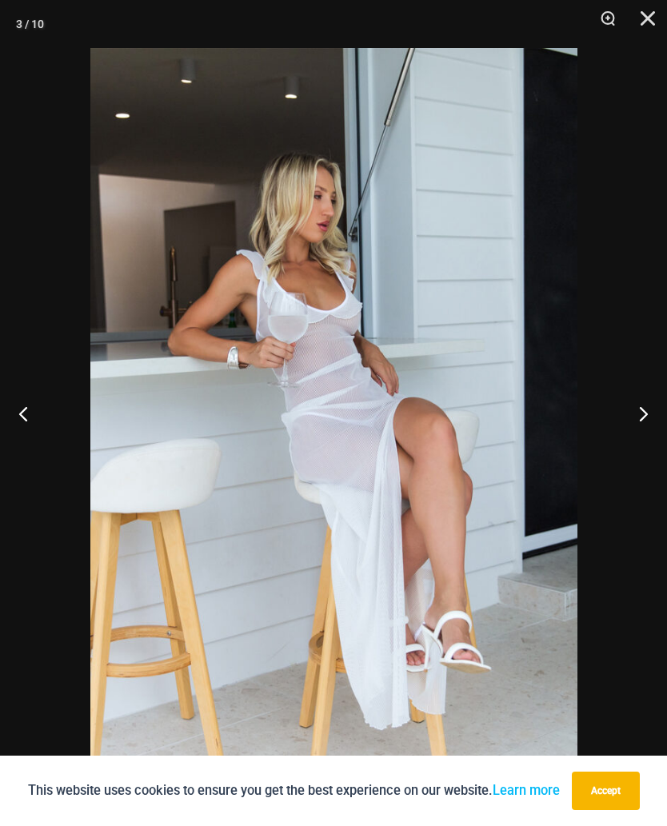
click at [637, 410] on button "Next" at bounding box center [637, 413] width 60 height 80
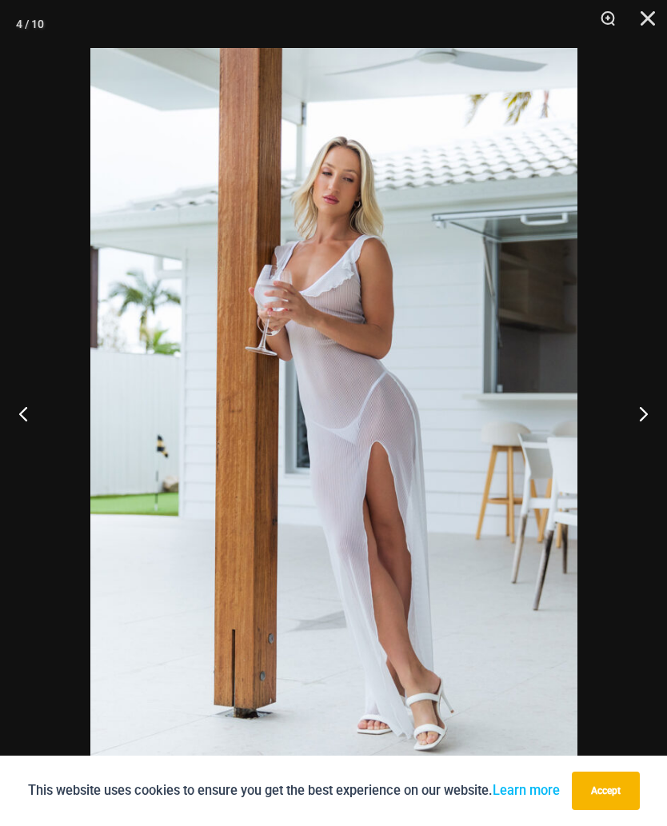
click at [633, 417] on button "Next" at bounding box center [637, 413] width 60 height 80
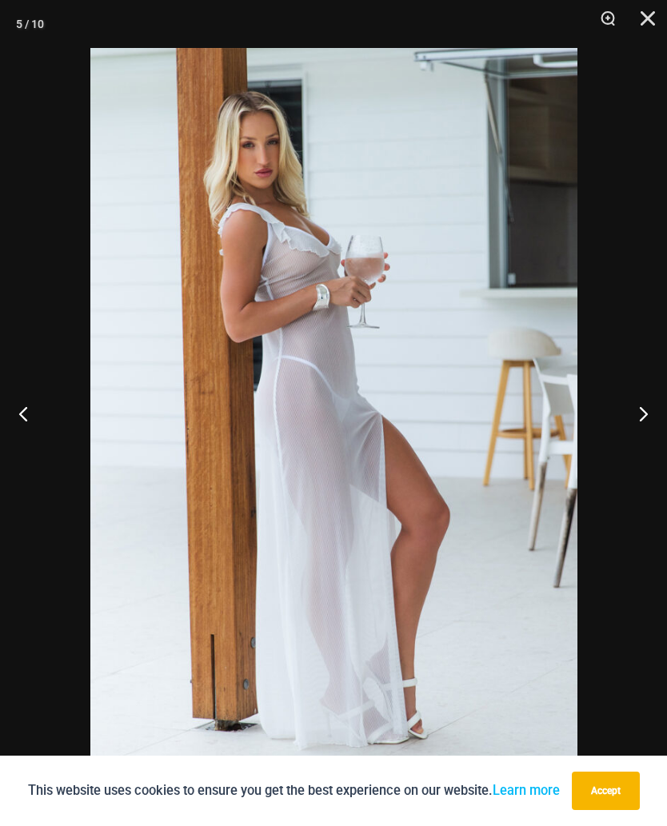
click at [630, 413] on button "Next" at bounding box center [637, 413] width 60 height 80
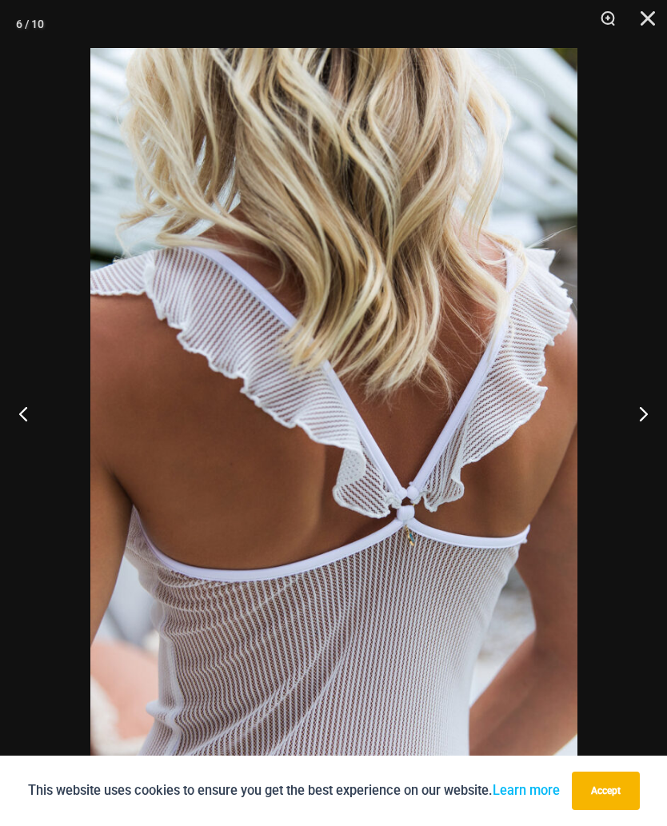
click at [631, 410] on button "Next" at bounding box center [637, 413] width 60 height 80
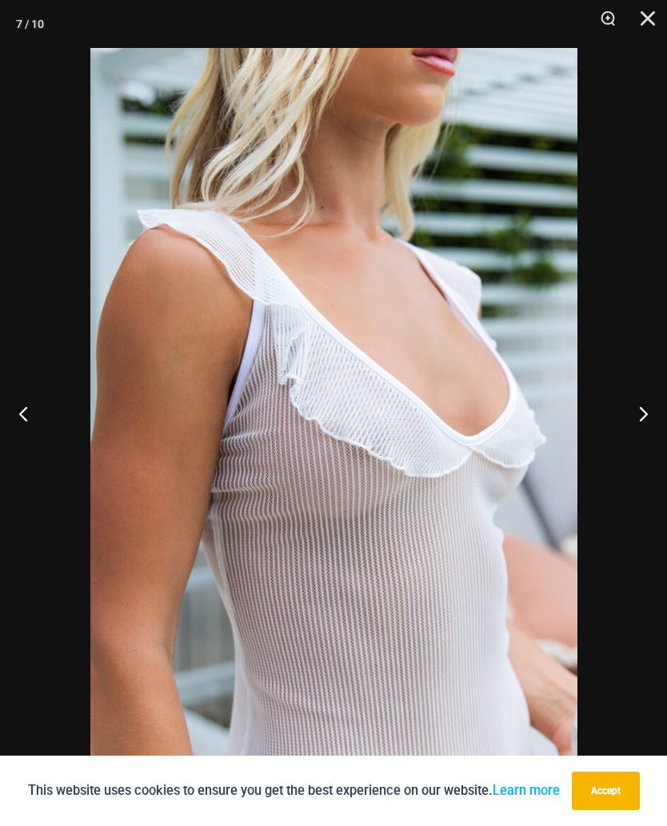
click at [640, 411] on button "Next" at bounding box center [637, 413] width 60 height 80
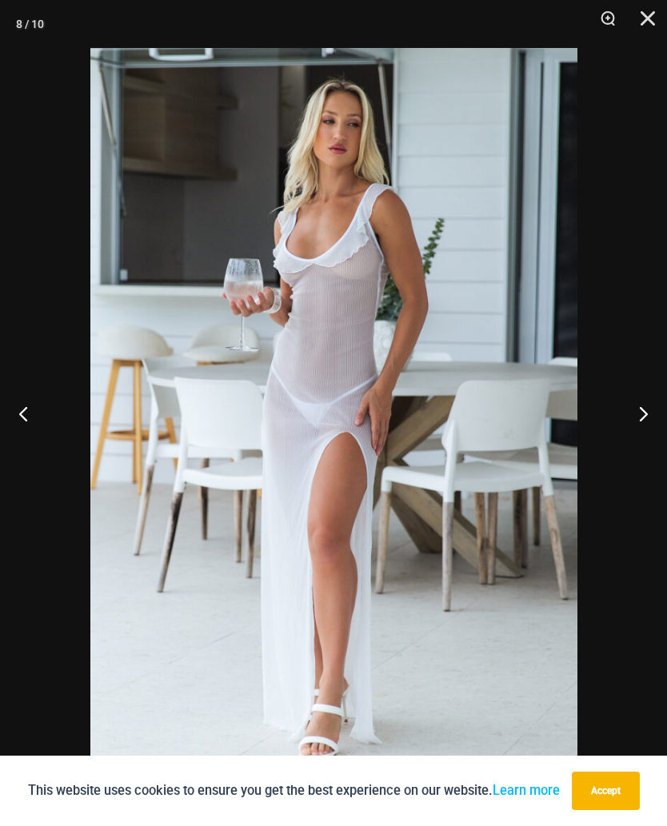
click at [634, 413] on button "Next" at bounding box center [637, 413] width 60 height 80
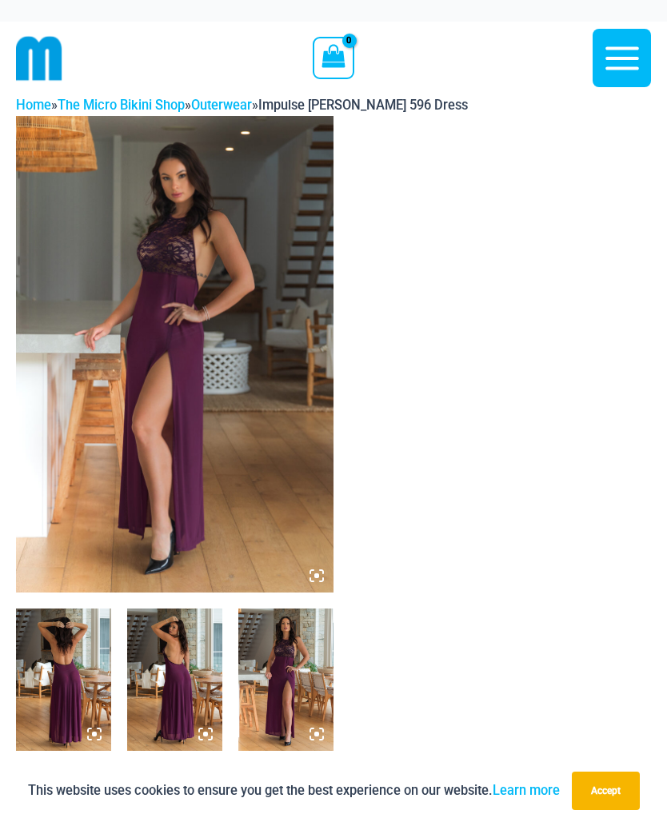
click at [257, 475] on img at bounding box center [174, 354] width 317 height 477
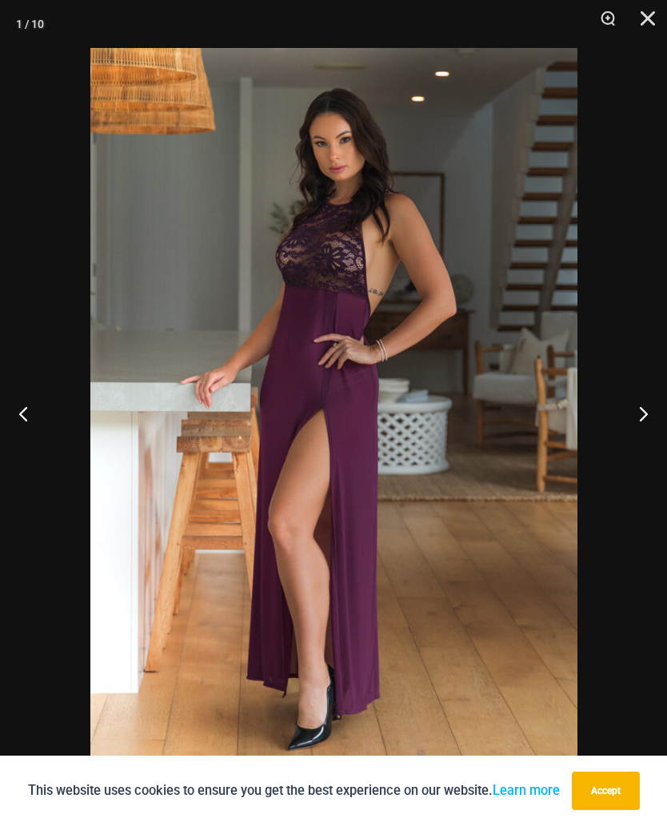
click at [640, 414] on button "Next" at bounding box center [637, 413] width 60 height 80
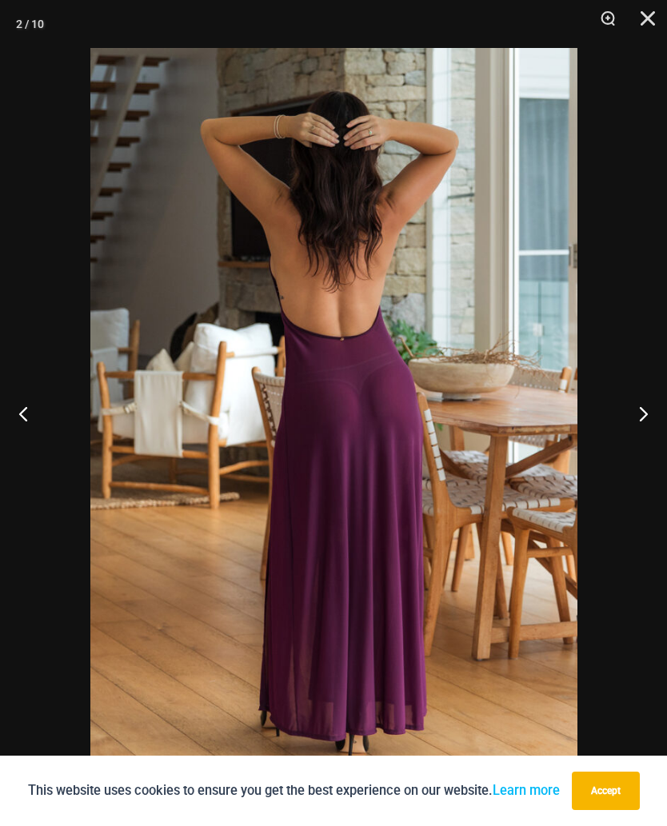
click at [647, 409] on button "Next" at bounding box center [637, 413] width 60 height 80
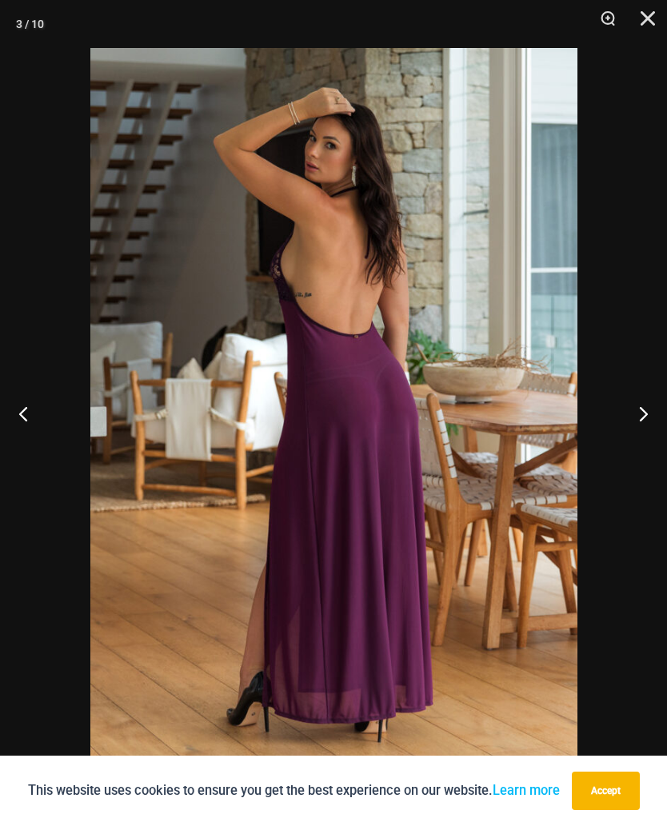
click at [644, 405] on button "Next" at bounding box center [637, 413] width 60 height 80
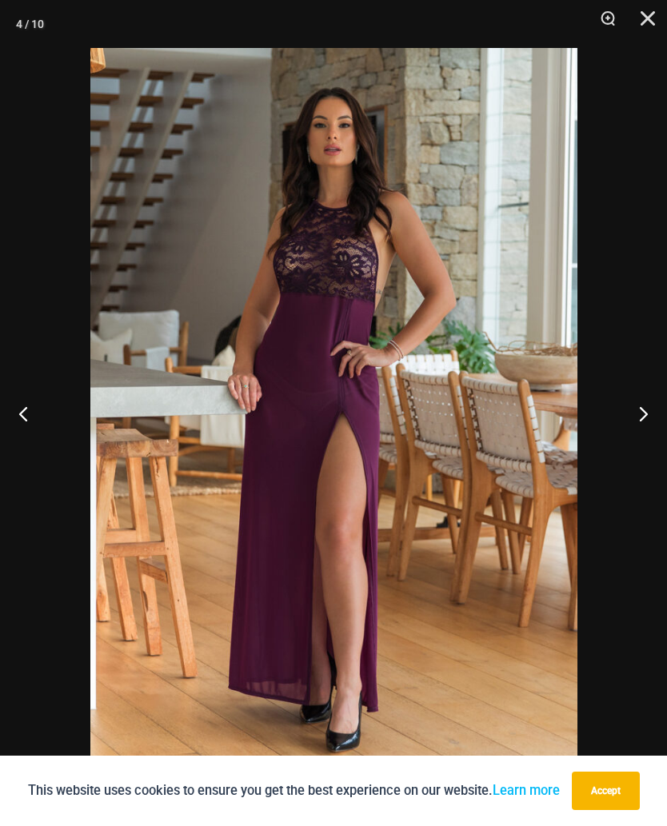
click at [642, 413] on button "Next" at bounding box center [637, 413] width 60 height 80
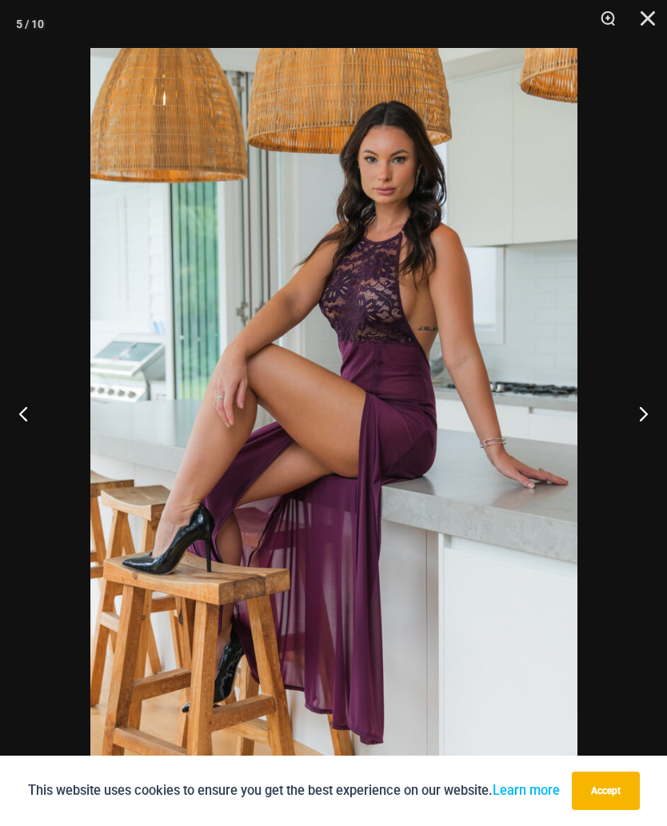
click at [637, 417] on button "Next" at bounding box center [637, 413] width 60 height 80
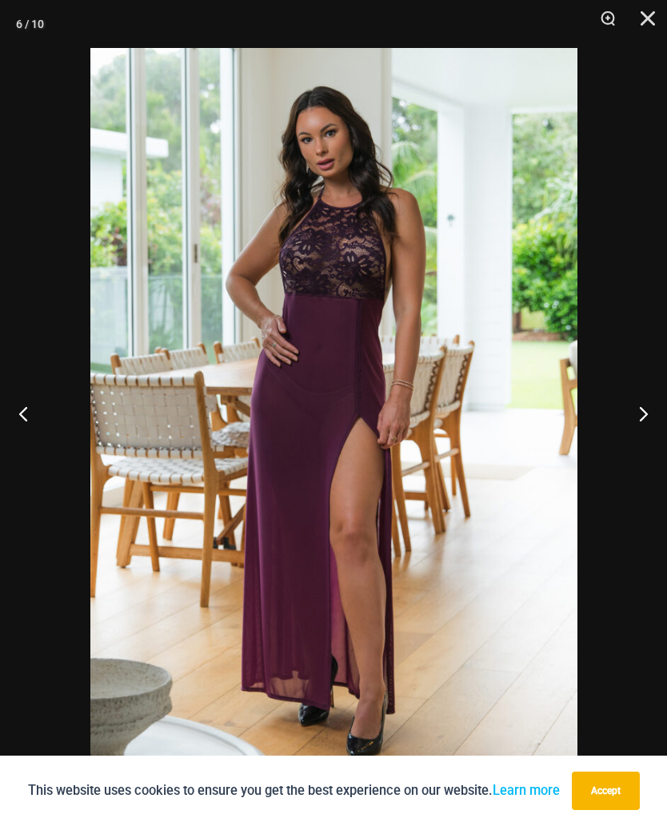
click at [640, 414] on button "Next" at bounding box center [637, 413] width 60 height 80
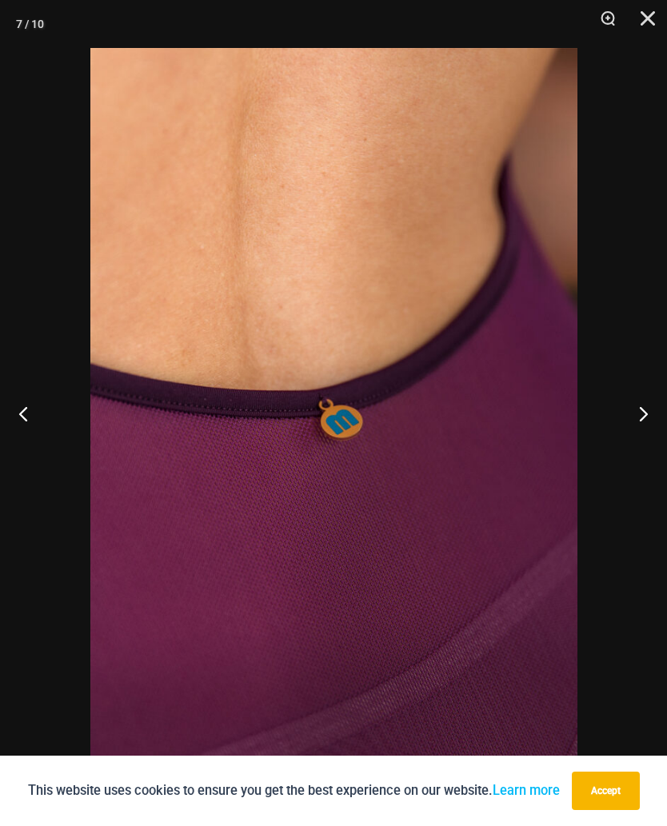
click at [651, 410] on button "Next" at bounding box center [637, 413] width 60 height 80
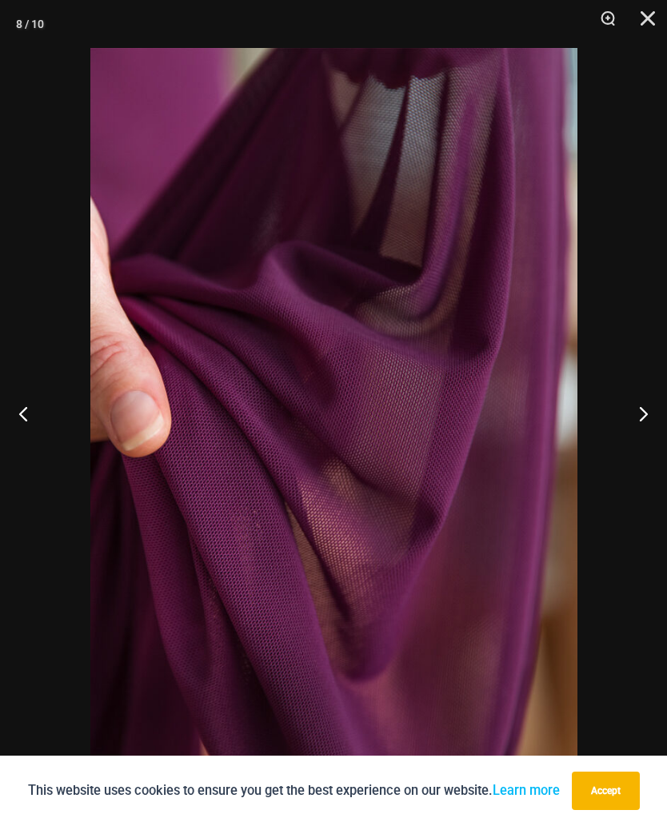
click at [652, 411] on button "Next" at bounding box center [637, 413] width 60 height 80
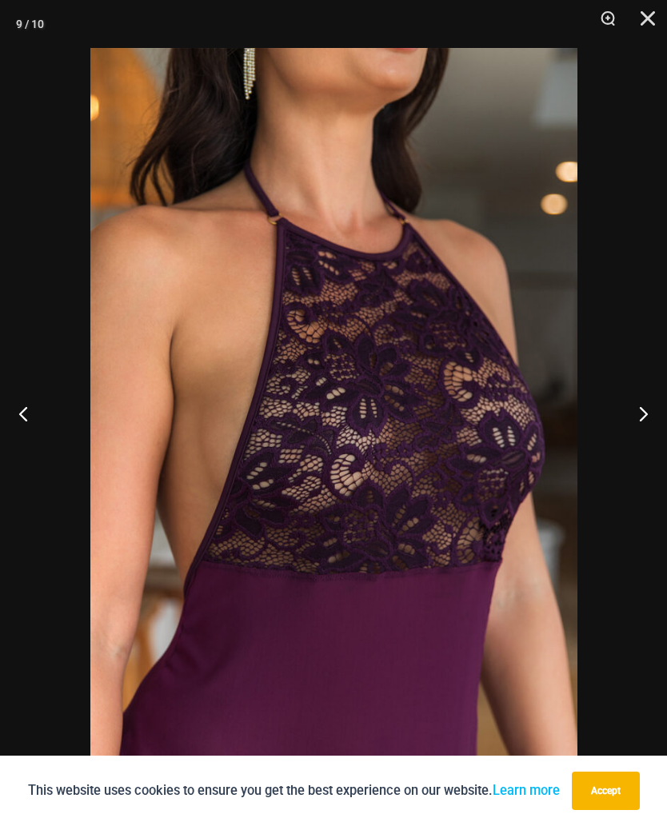
click at [643, 399] on button "Next" at bounding box center [637, 413] width 60 height 80
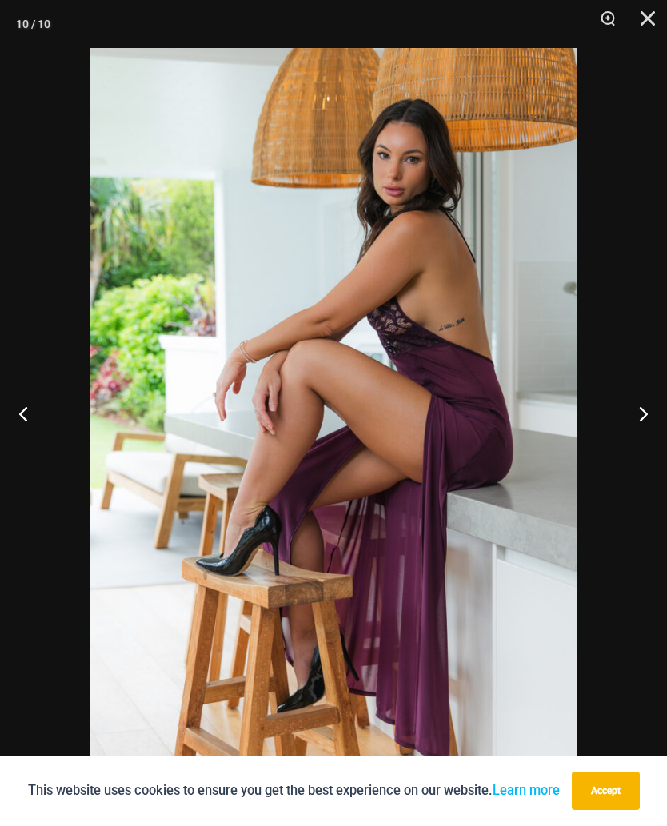
click at [645, 413] on button "Next" at bounding box center [637, 413] width 60 height 80
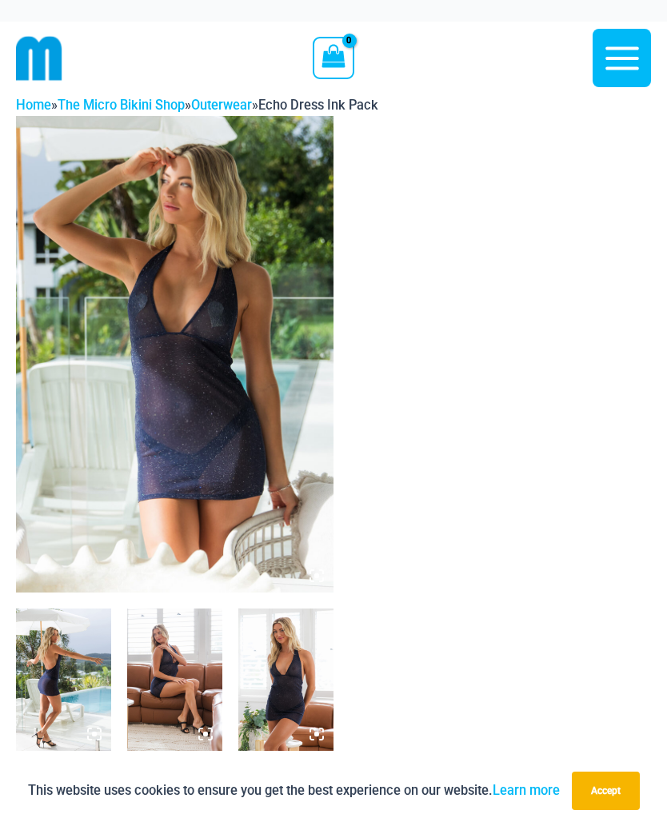
click at [260, 480] on img at bounding box center [174, 354] width 317 height 477
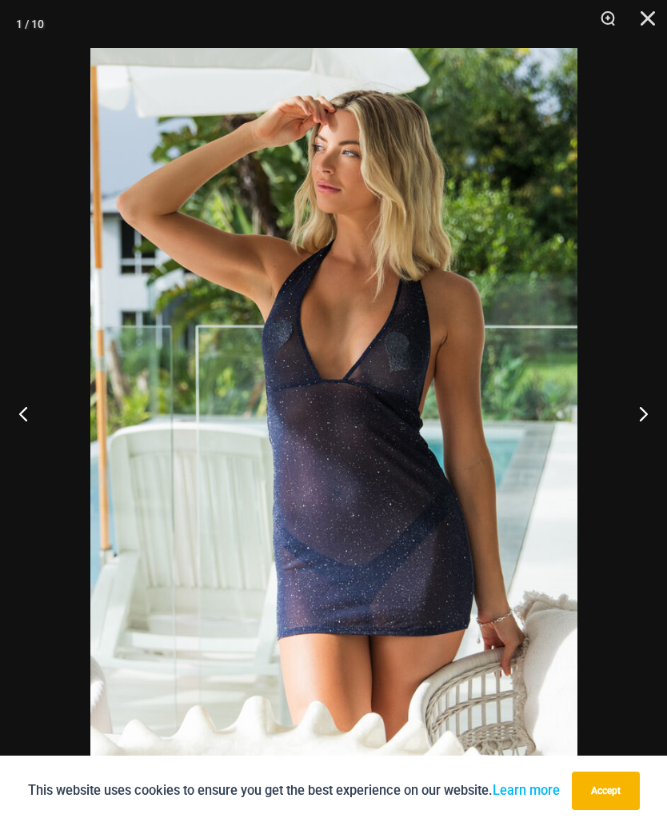
click at [641, 414] on button "Next" at bounding box center [637, 413] width 60 height 80
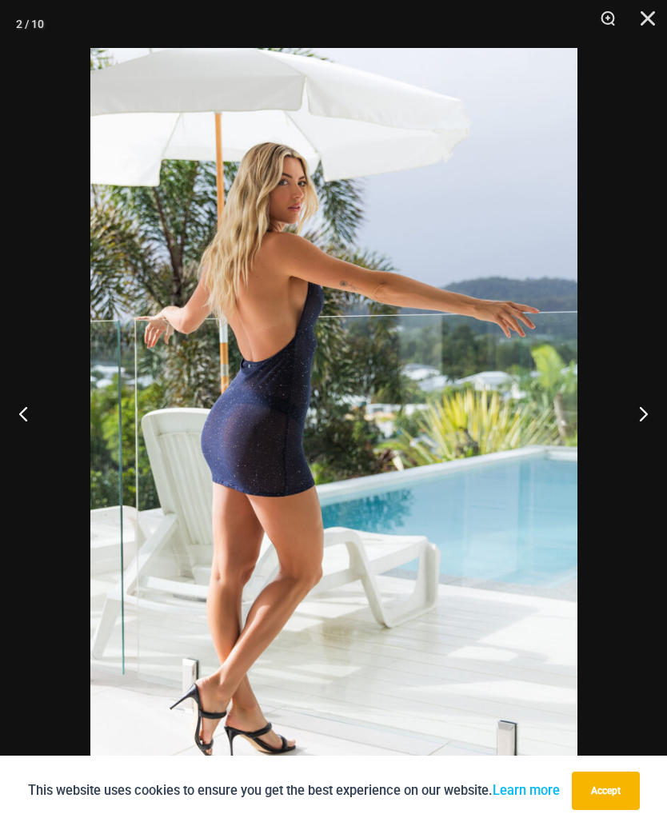
click at [636, 414] on button "Next" at bounding box center [637, 413] width 60 height 80
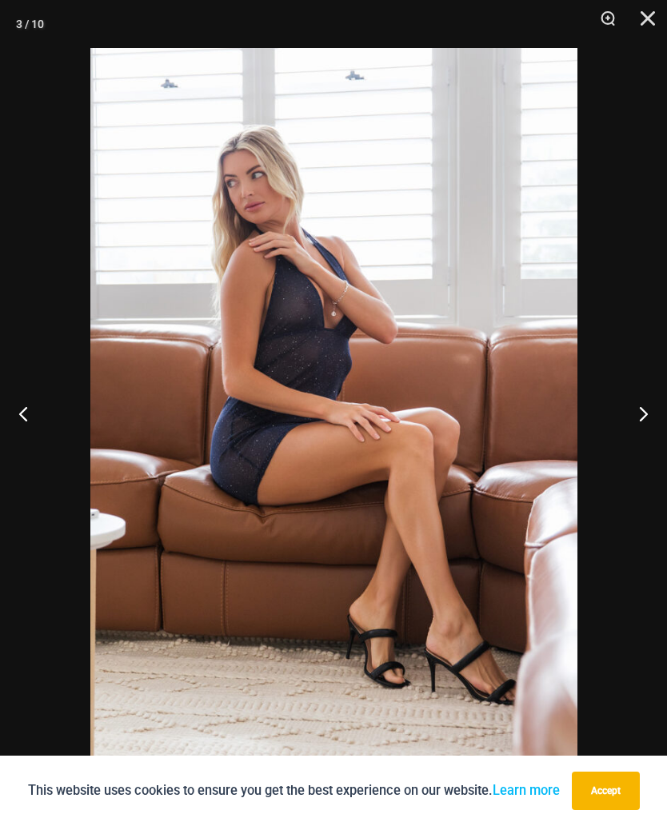
click at [641, 413] on button "Next" at bounding box center [637, 413] width 60 height 80
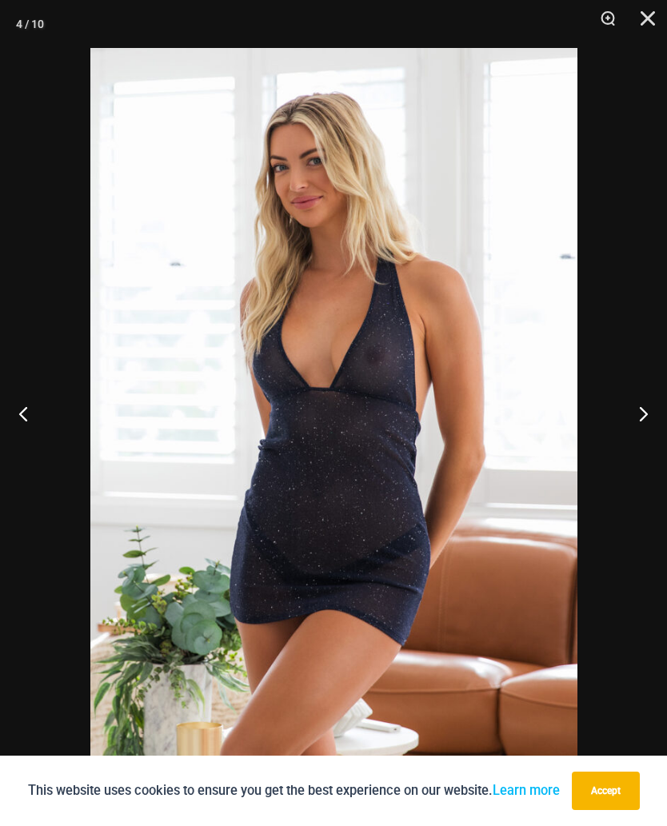
click at [645, 409] on button "Next" at bounding box center [637, 413] width 60 height 80
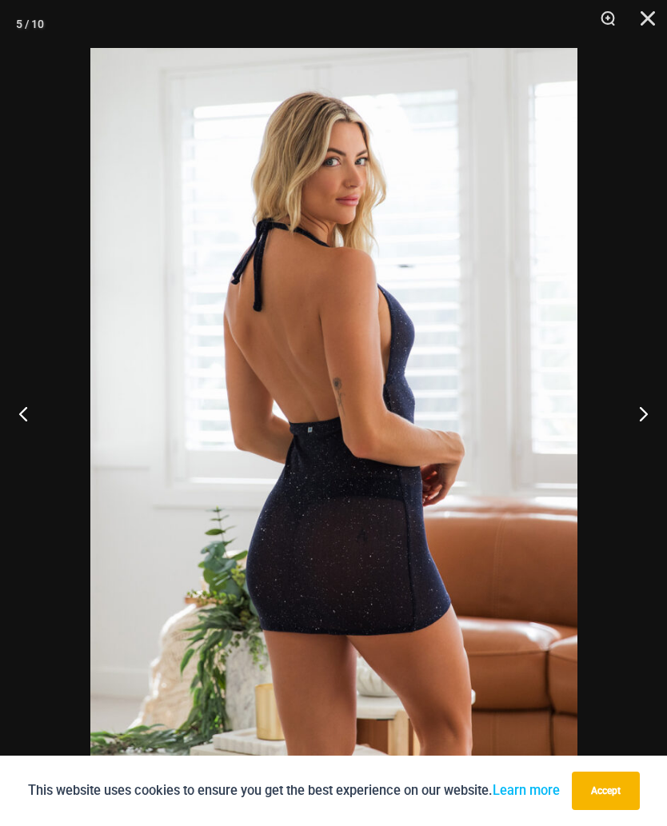
click at [640, 412] on button "Next" at bounding box center [637, 413] width 60 height 80
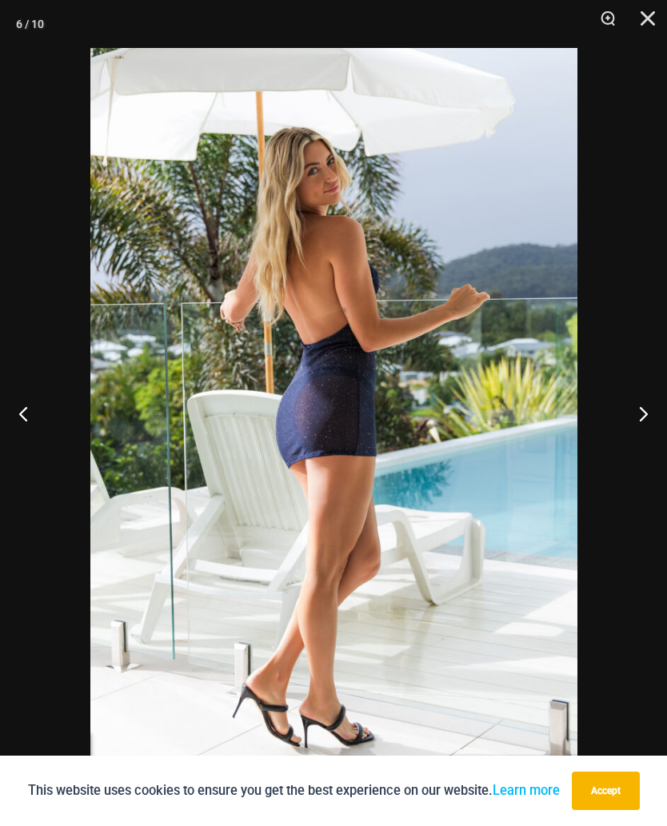
click at [636, 409] on button "Next" at bounding box center [637, 413] width 60 height 80
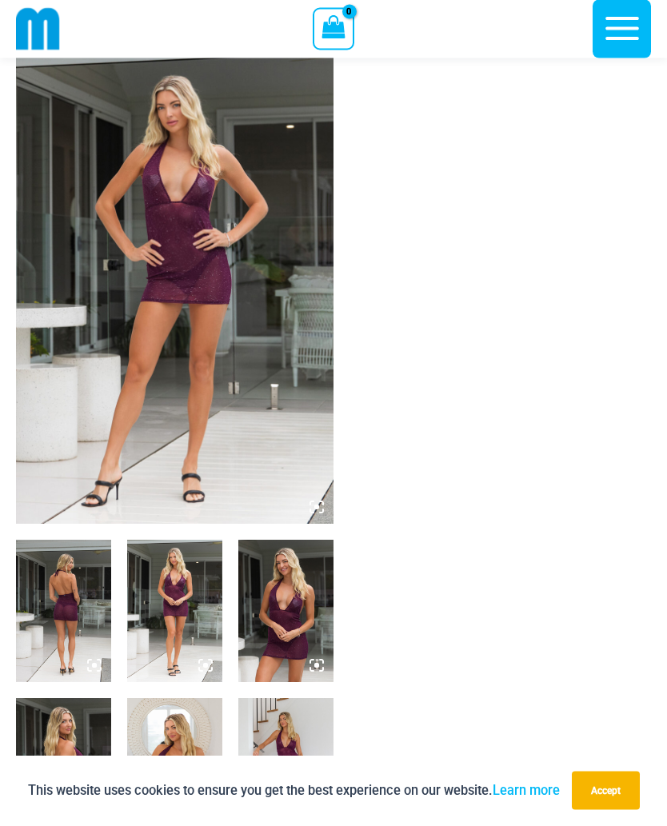
scroll to position [26, 0]
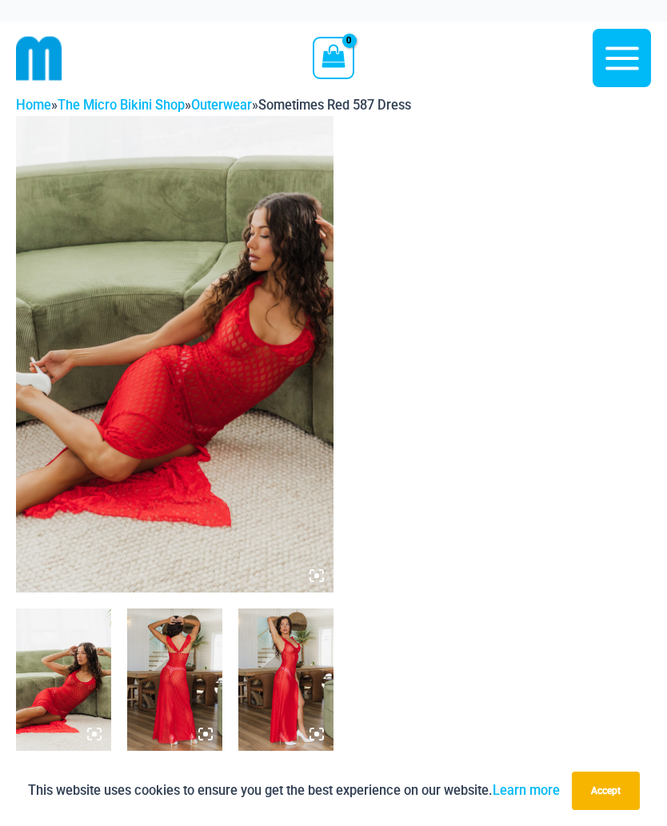
click at [257, 473] on img at bounding box center [174, 354] width 317 height 477
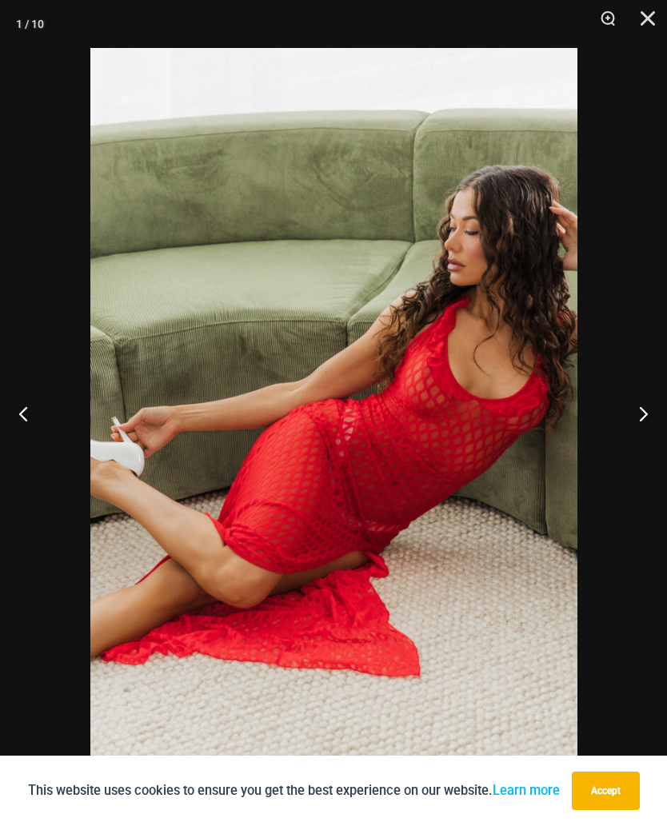
click at [643, 413] on button "Next" at bounding box center [637, 413] width 60 height 80
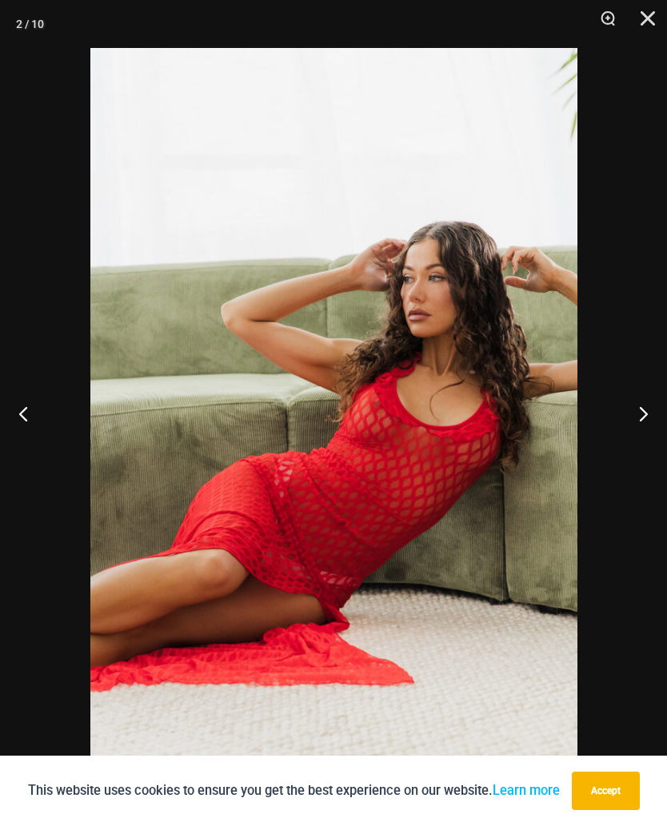
click at [639, 415] on button "Next" at bounding box center [637, 413] width 60 height 80
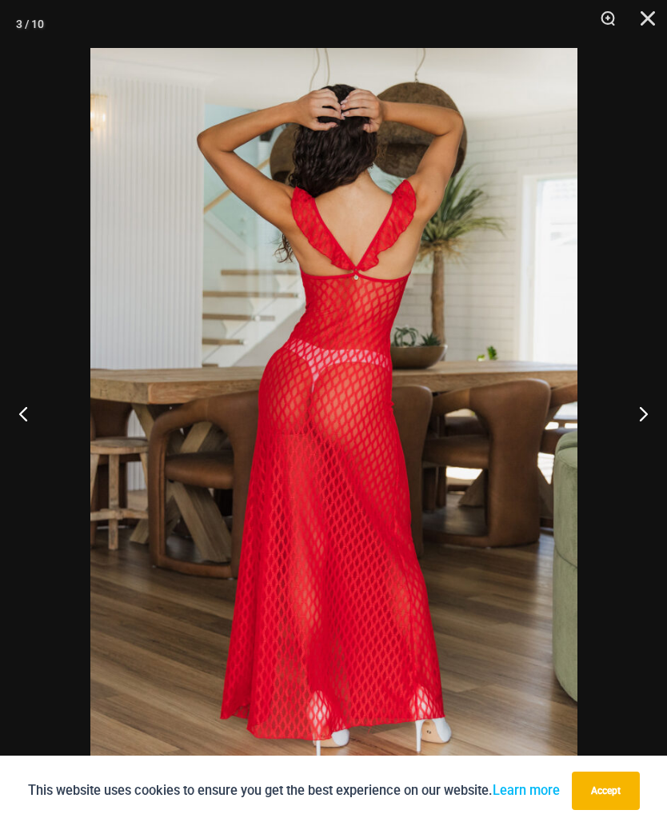
click at [646, 413] on button "Next" at bounding box center [637, 413] width 60 height 80
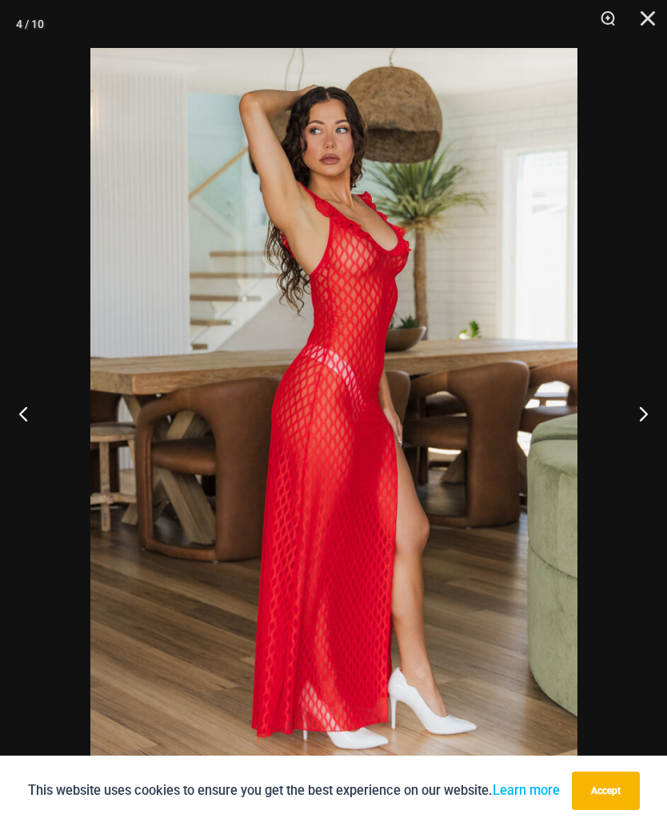
click at [643, 413] on button "Next" at bounding box center [637, 413] width 60 height 80
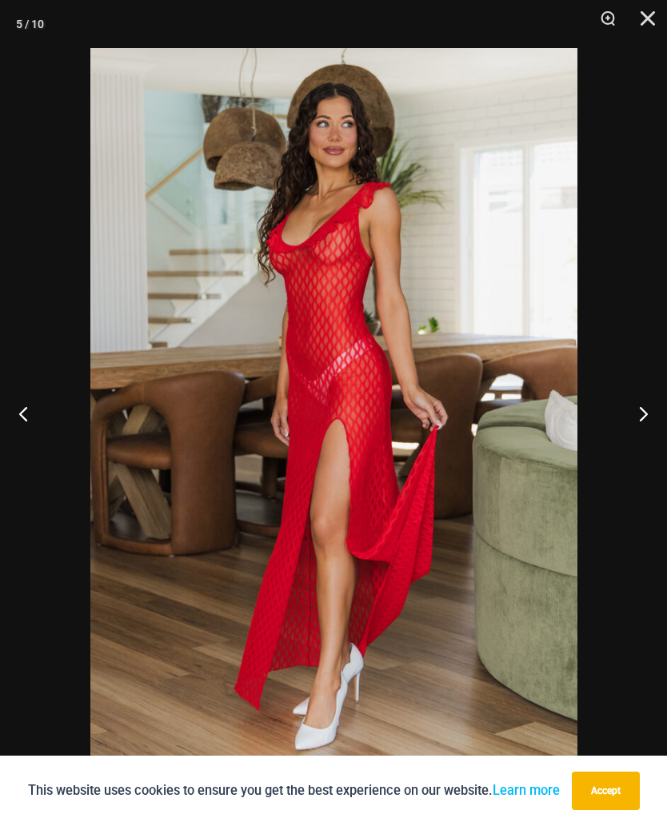
click at [640, 413] on button "Next" at bounding box center [637, 413] width 60 height 80
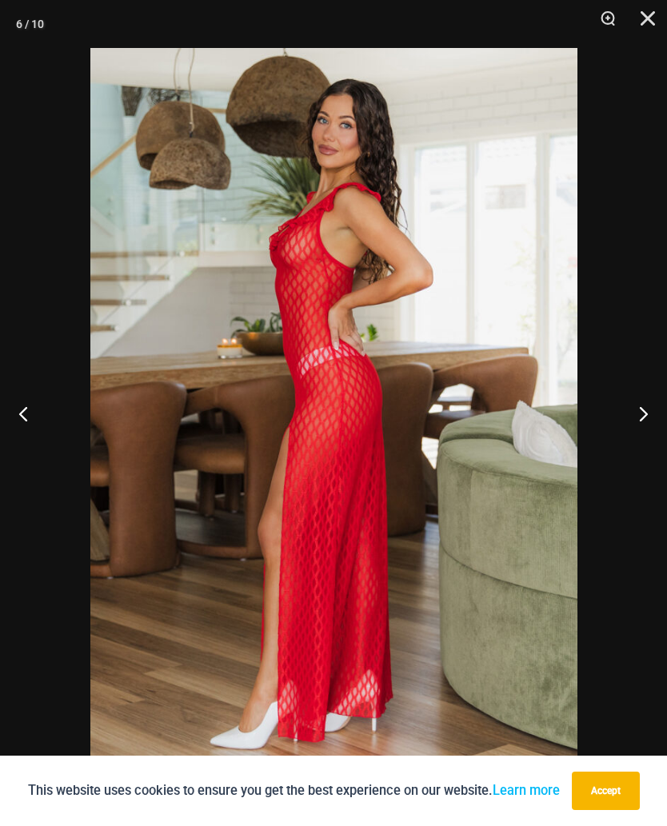
click at [638, 411] on button "Next" at bounding box center [637, 413] width 60 height 80
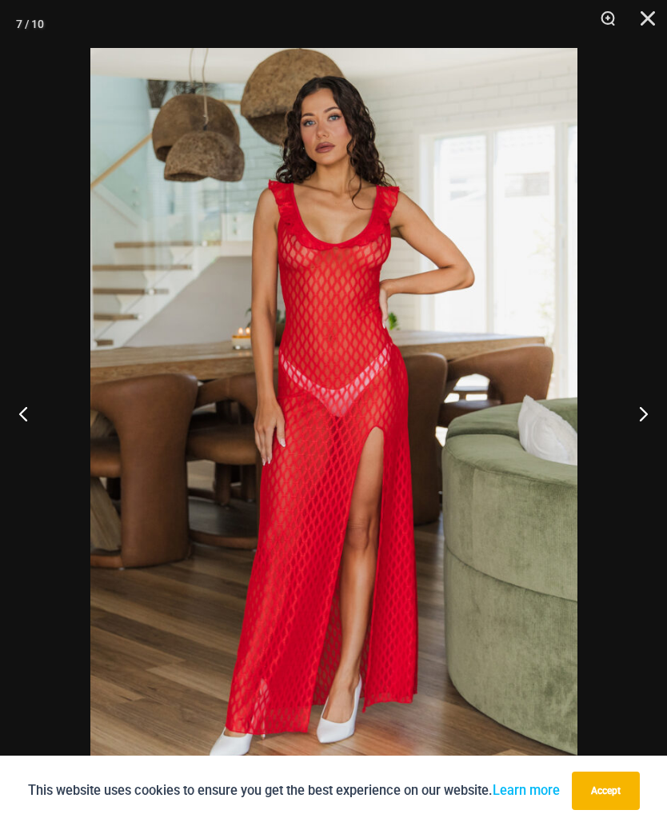
click at [644, 413] on button "Next" at bounding box center [637, 413] width 60 height 80
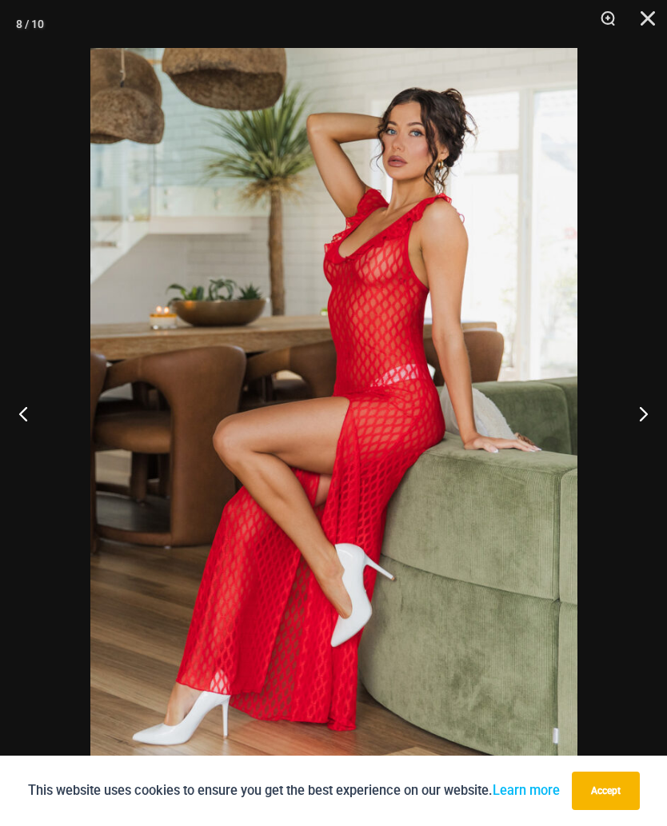
click at [641, 414] on button "Next" at bounding box center [637, 413] width 60 height 80
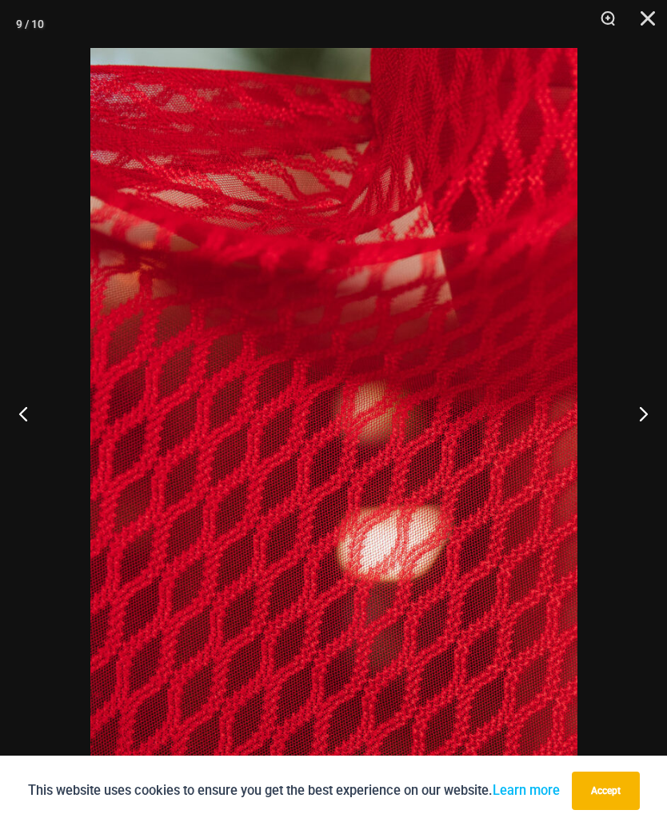
click at [639, 415] on button "Next" at bounding box center [637, 413] width 60 height 80
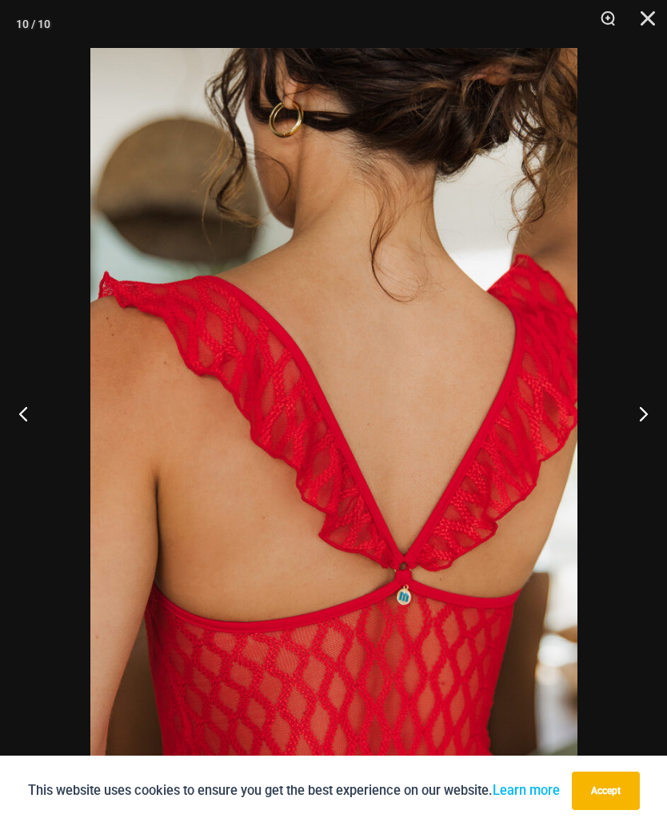
click at [641, 409] on button "Next" at bounding box center [637, 413] width 60 height 80
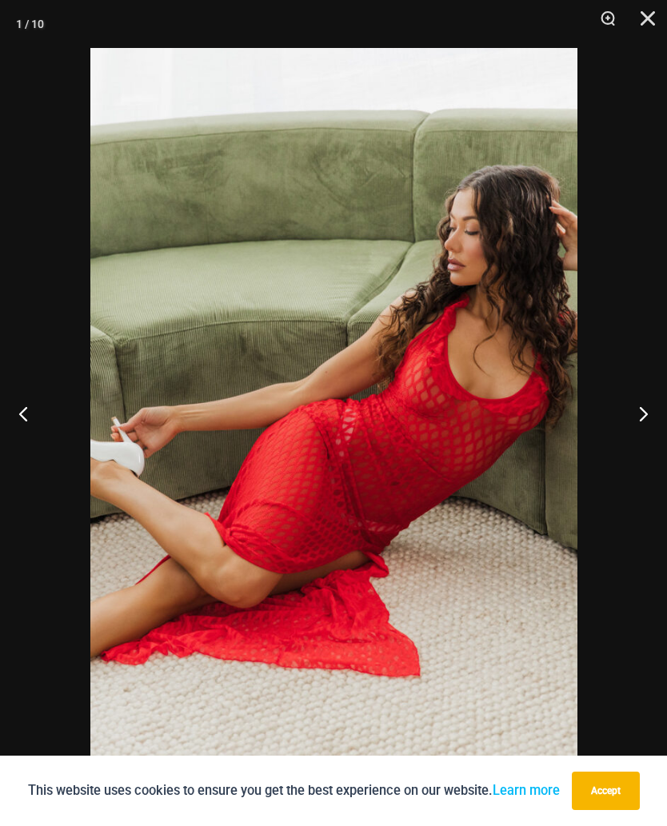
click at [636, 417] on button "Next" at bounding box center [637, 413] width 60 height 80
